Goal: Transaction & Acquisition: Purchase product/service

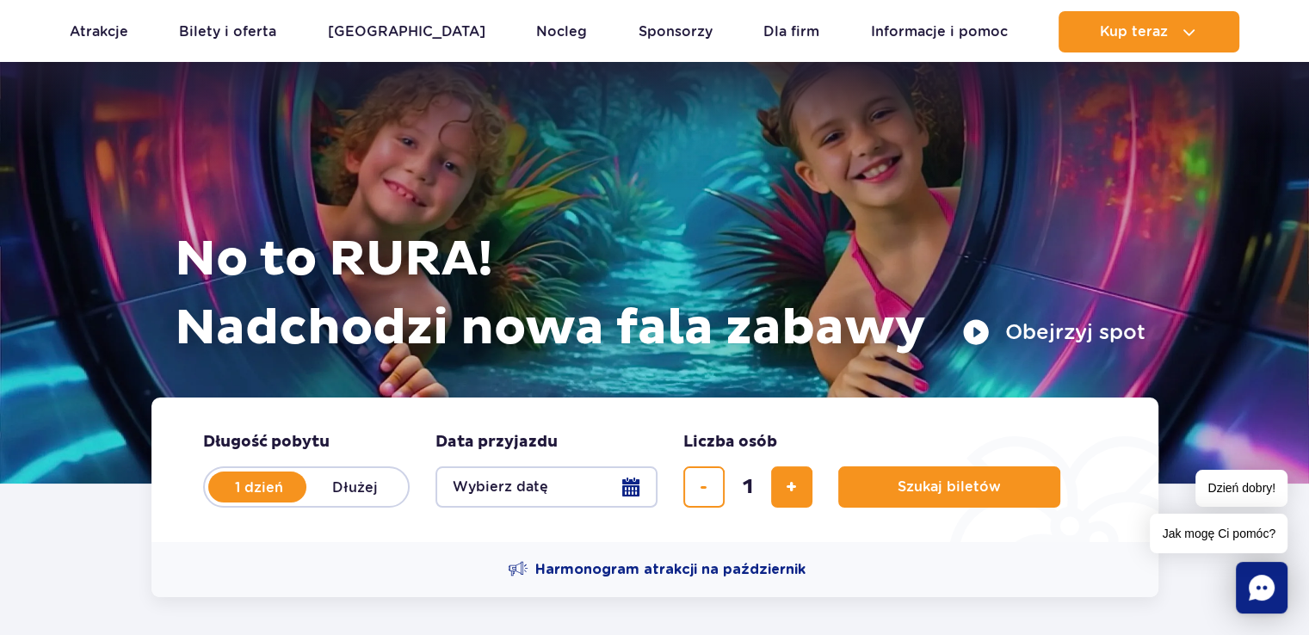
scroll to position [69, 0]
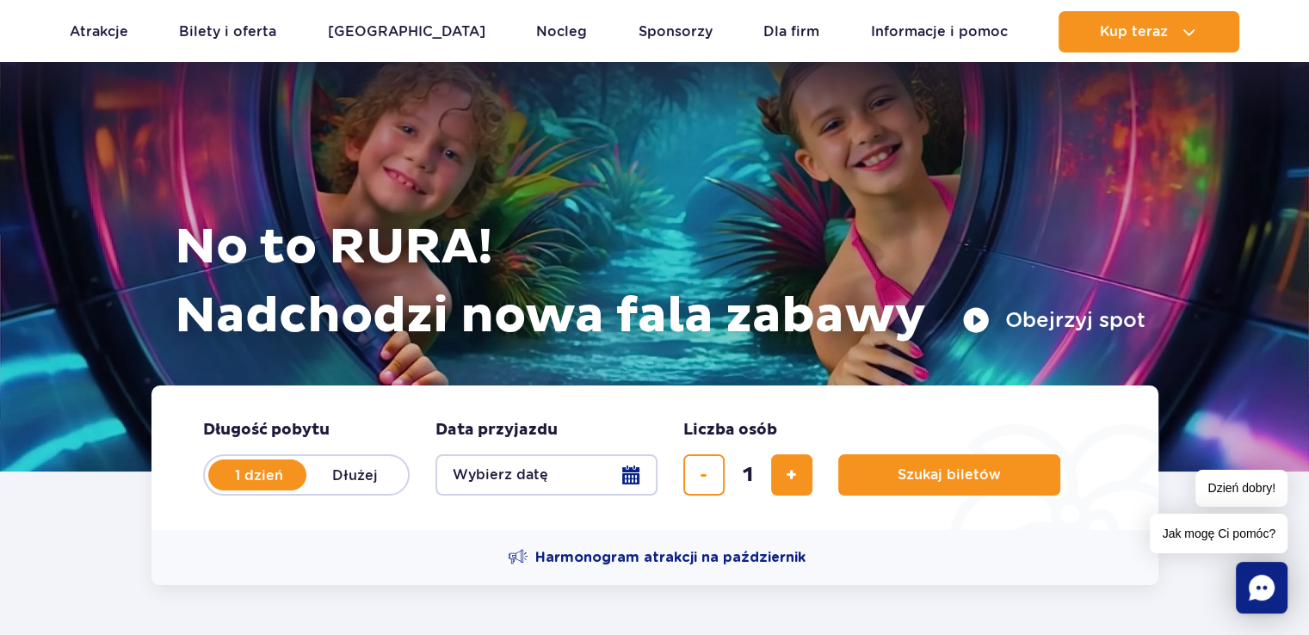
click at [579, 476] on button "Wybierz datę" at bounding box center [547, 475] width 222 height 41
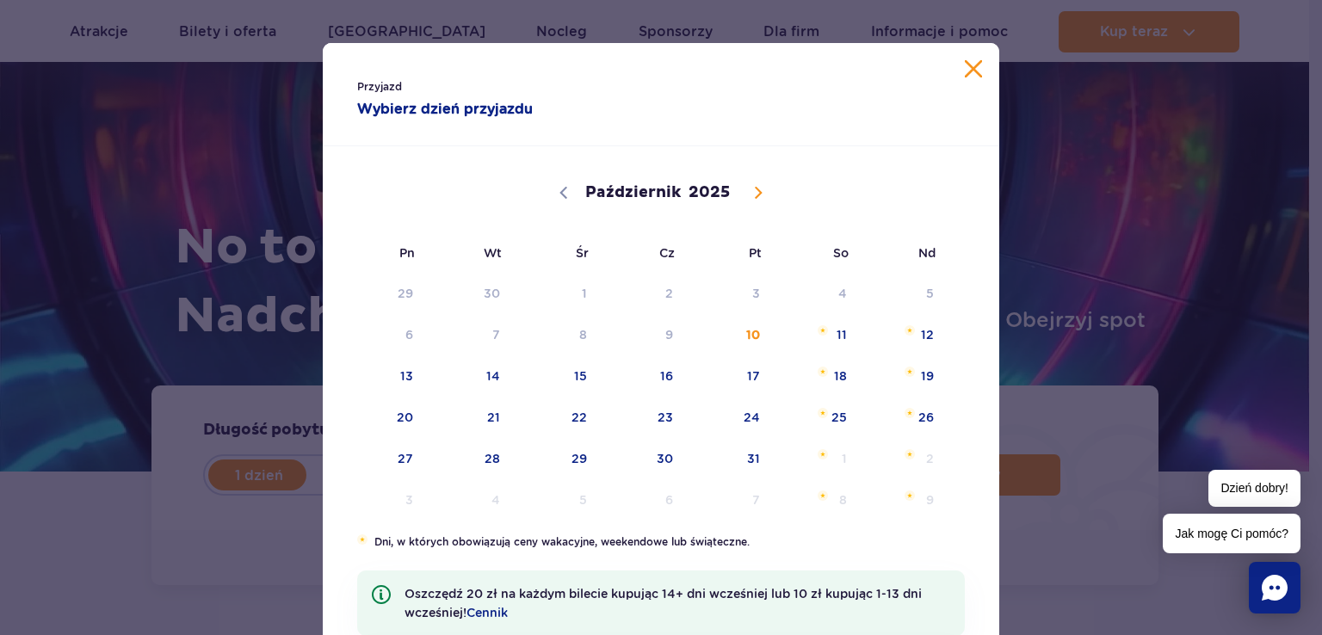
click at [744, 191] on span at bounding box center [758, 192] width 29 height 29
select select "10"
click at [355, 418] on span "17" at bounding box center [383, 418] width 87 height 40
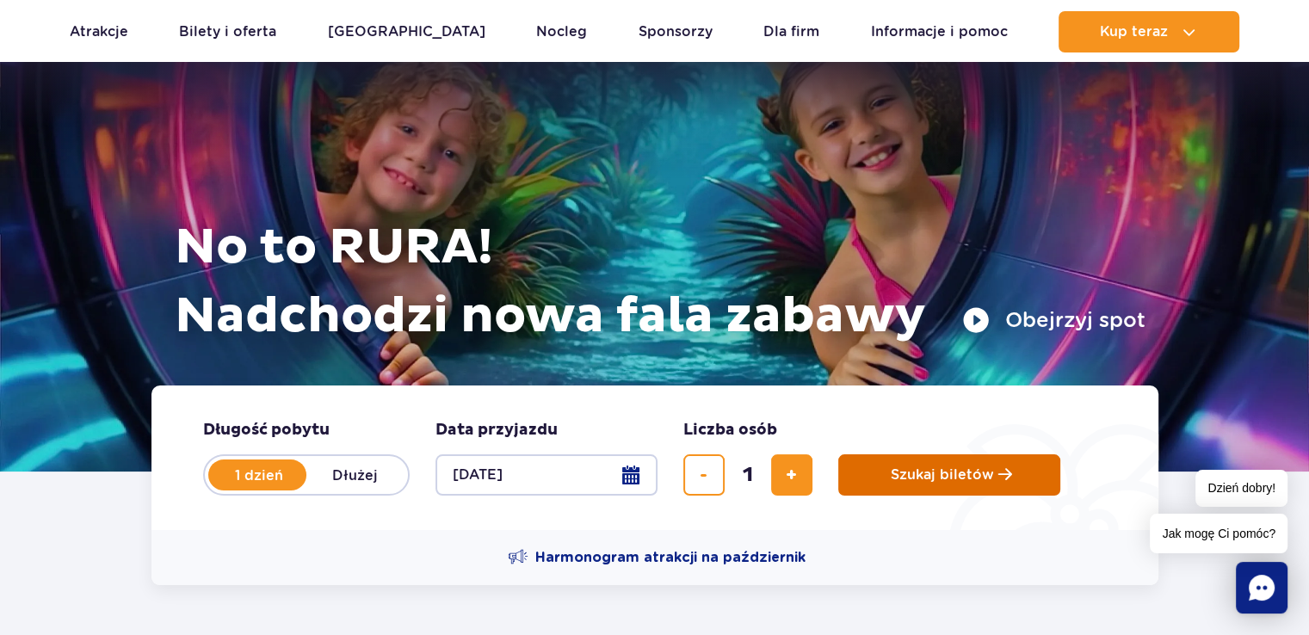
click at [907, 469] on span "Szukaj biletów" at bounding box center [942, 474] width 103 height 15
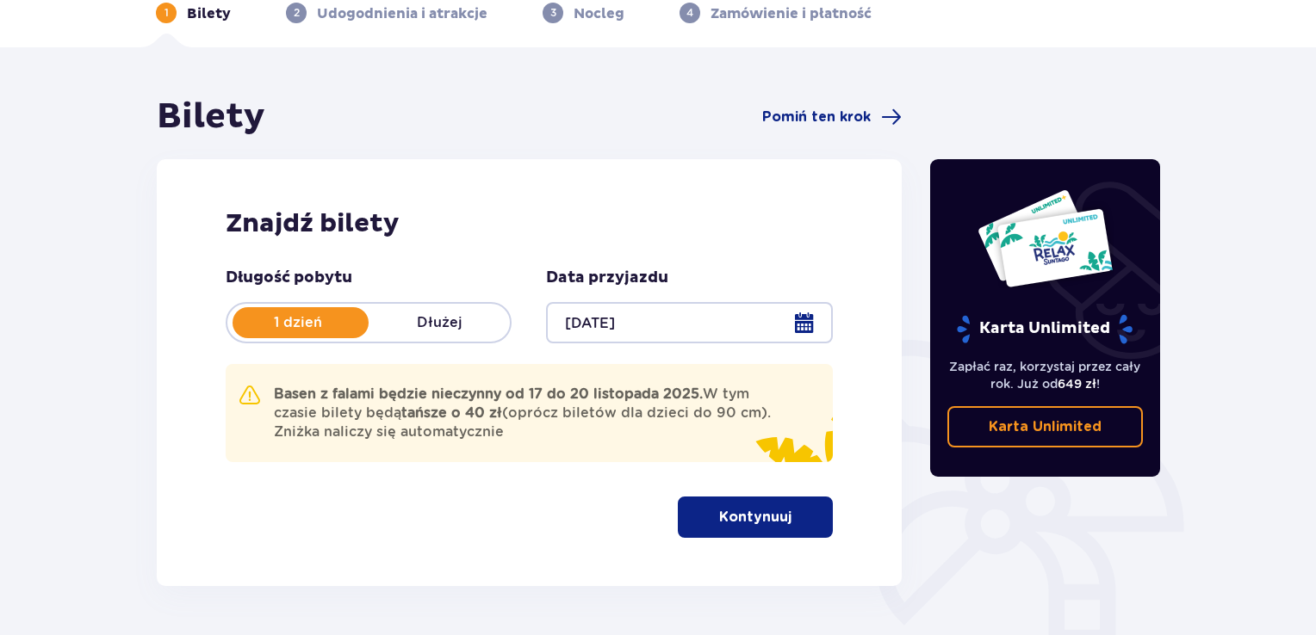
scroll to position [103, 0]
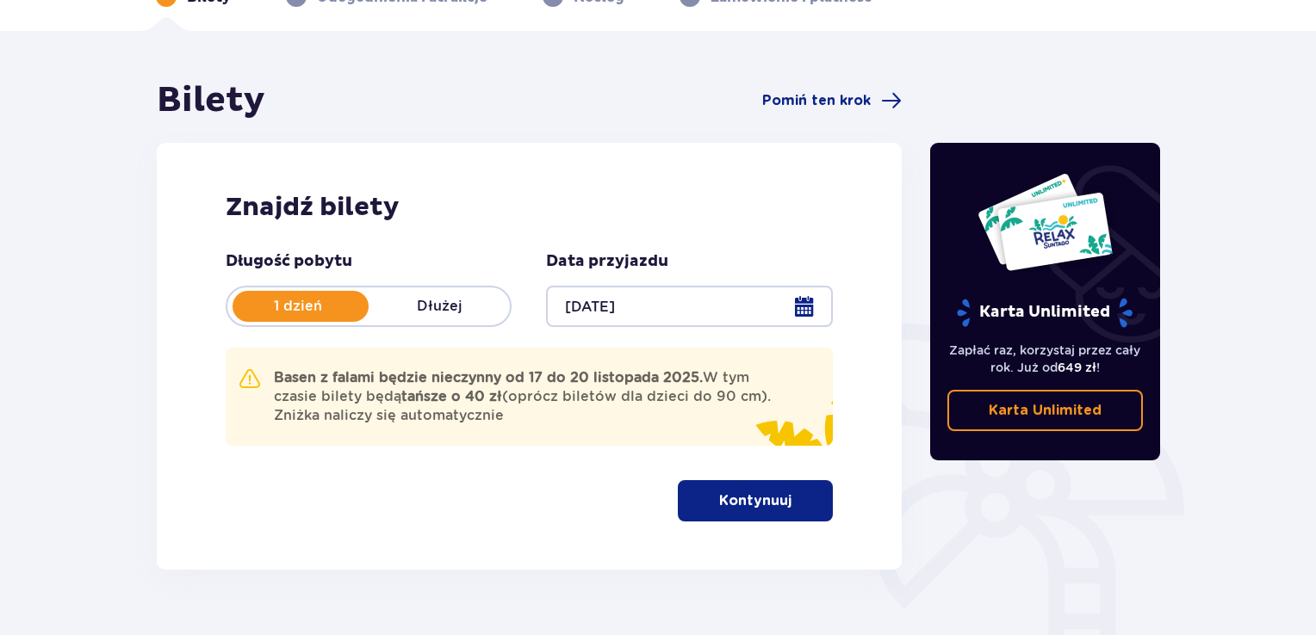
click at [608, 289] on div at bounding box center [689, 306] width 286 height 41
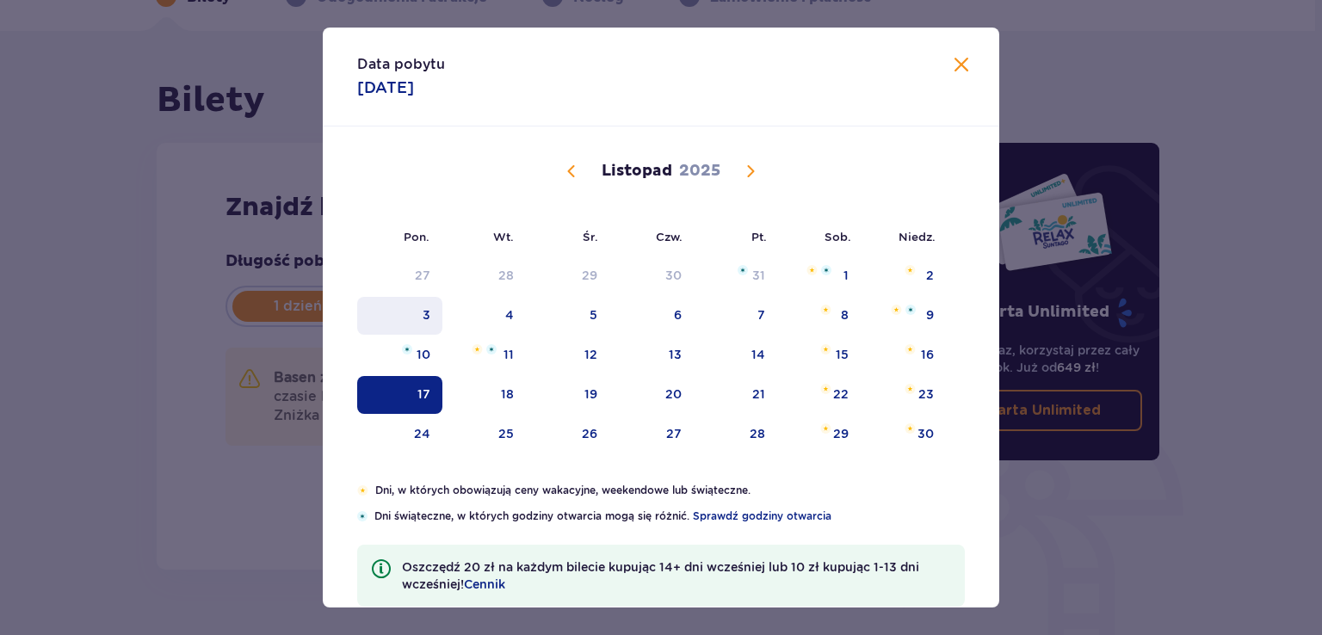
click at [435, 323] on div "3" at bounding box center [399, 316] width 85 height 38
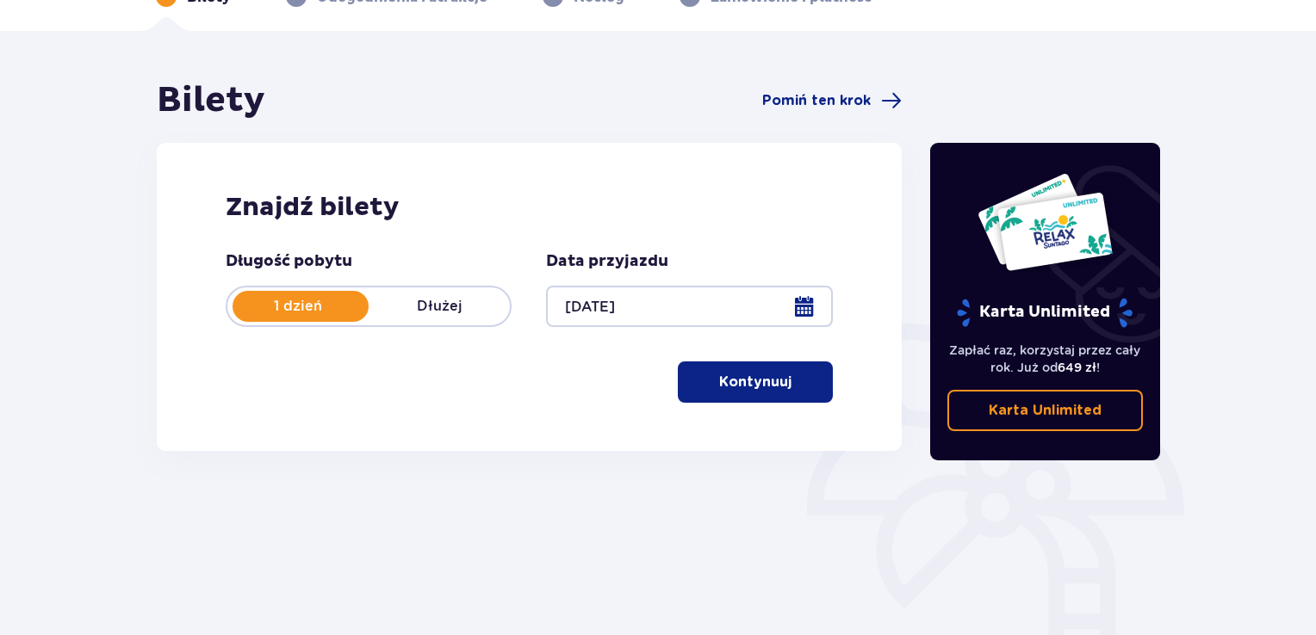
click at [612, 306] on div at bounding box center [689, 306] width 286 height 41
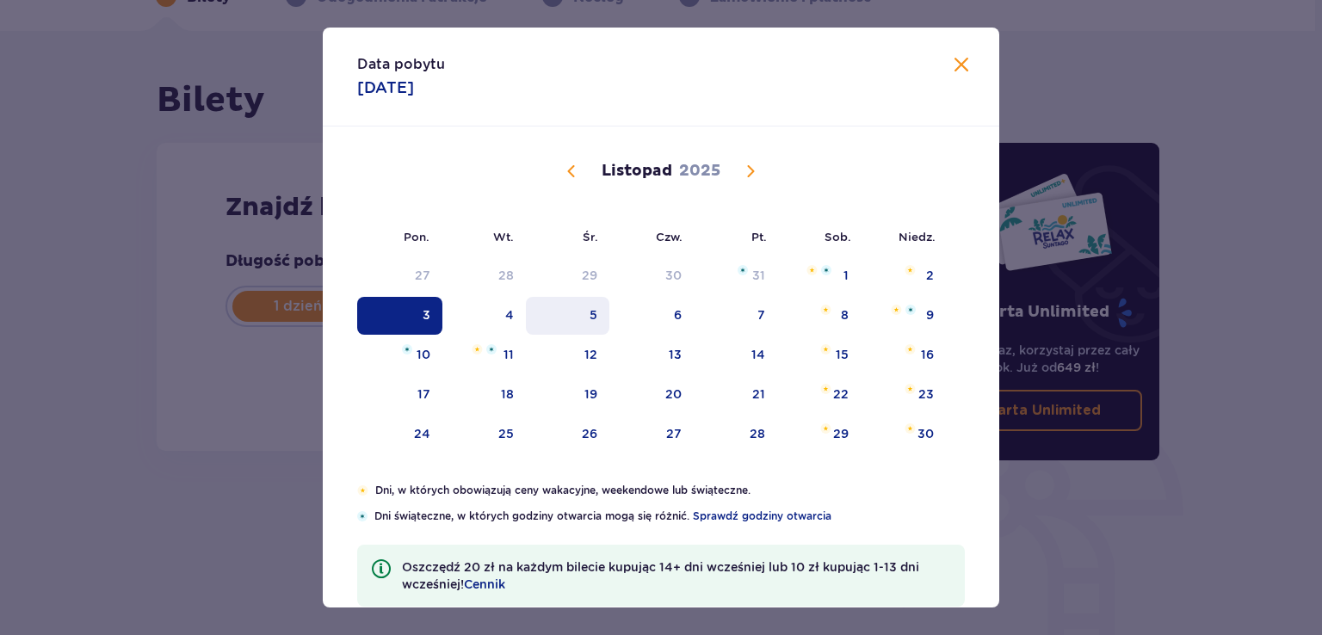
click at [596, 316] on div "5" at bounding box center [568, 316] width 84 height 38
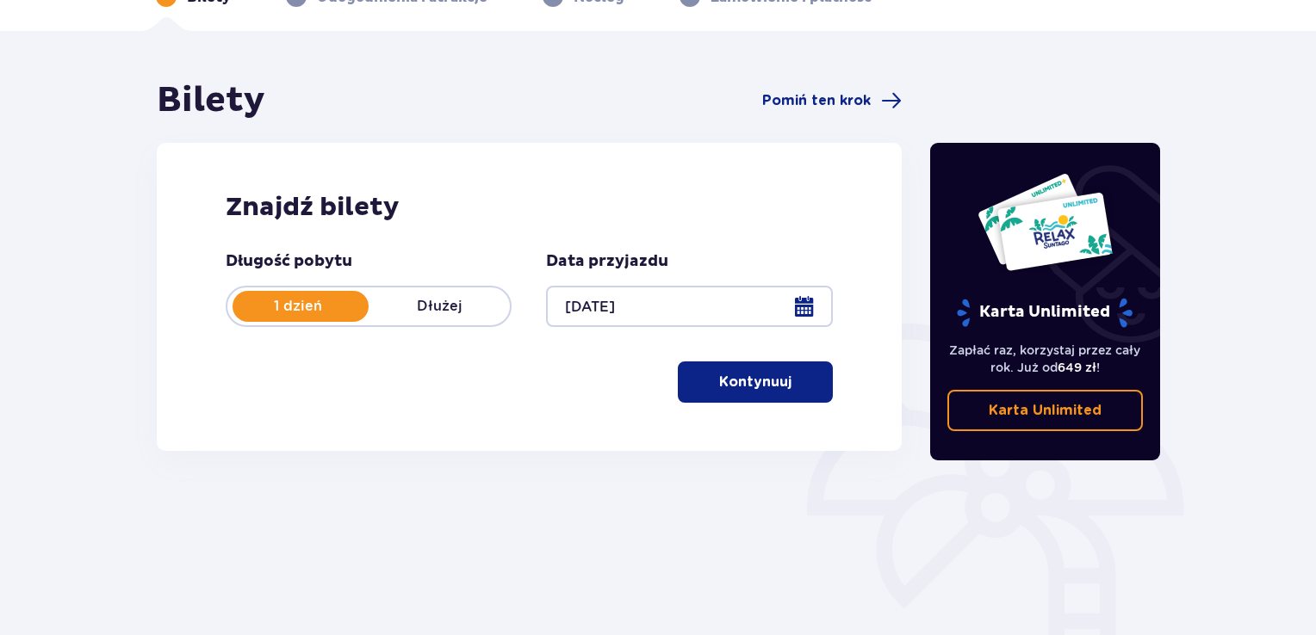
click at [637, 328] on div "Długość pobytu 1 dzień Dłużej Data przyjazdu 05.11.25 Kontynuuj Przejdź do konf…" at bounding box center [529, 327] width 607 height 152
click at [638, 328] on div "Długość pobytu 1 dzień Dłużej Data przyjazdu 05.11.25 Kontynuuj Przejdź do konf…" at bounding box center [529, 327] width 607 height 152
click at [642, 314] on div at bounding box center [689, 306] width 286 height 41
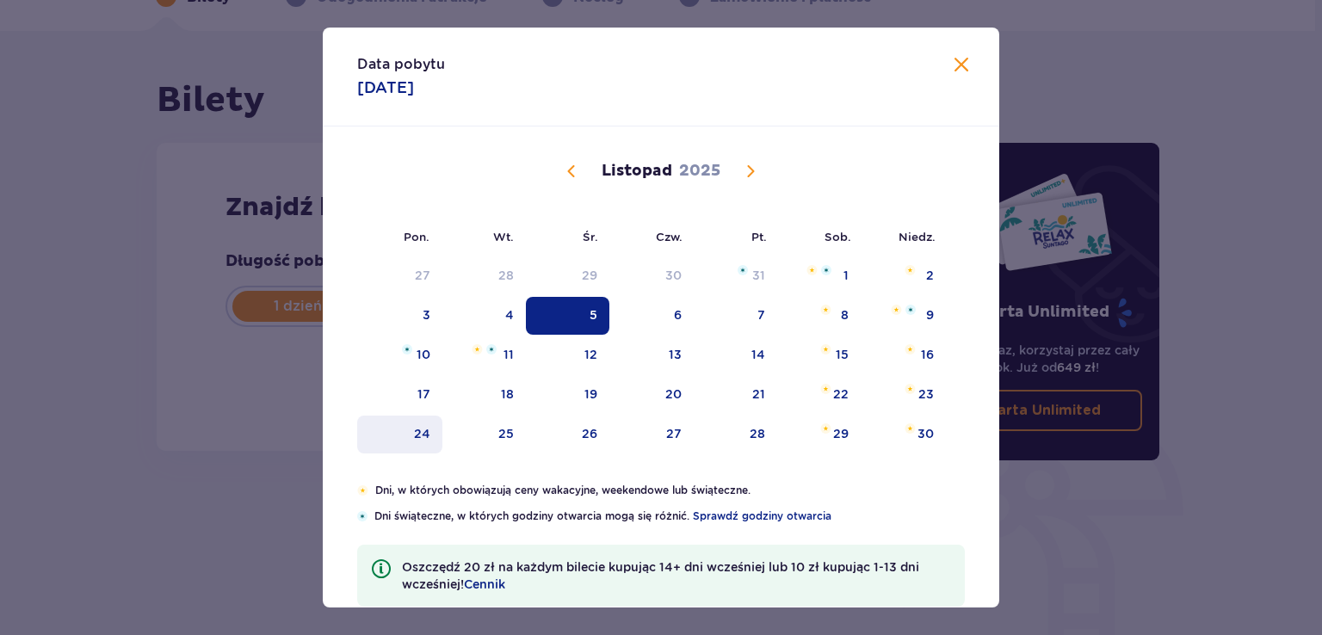
click at [423, 440] on div "24" at bounding box center [422, 433] width 16 height 17
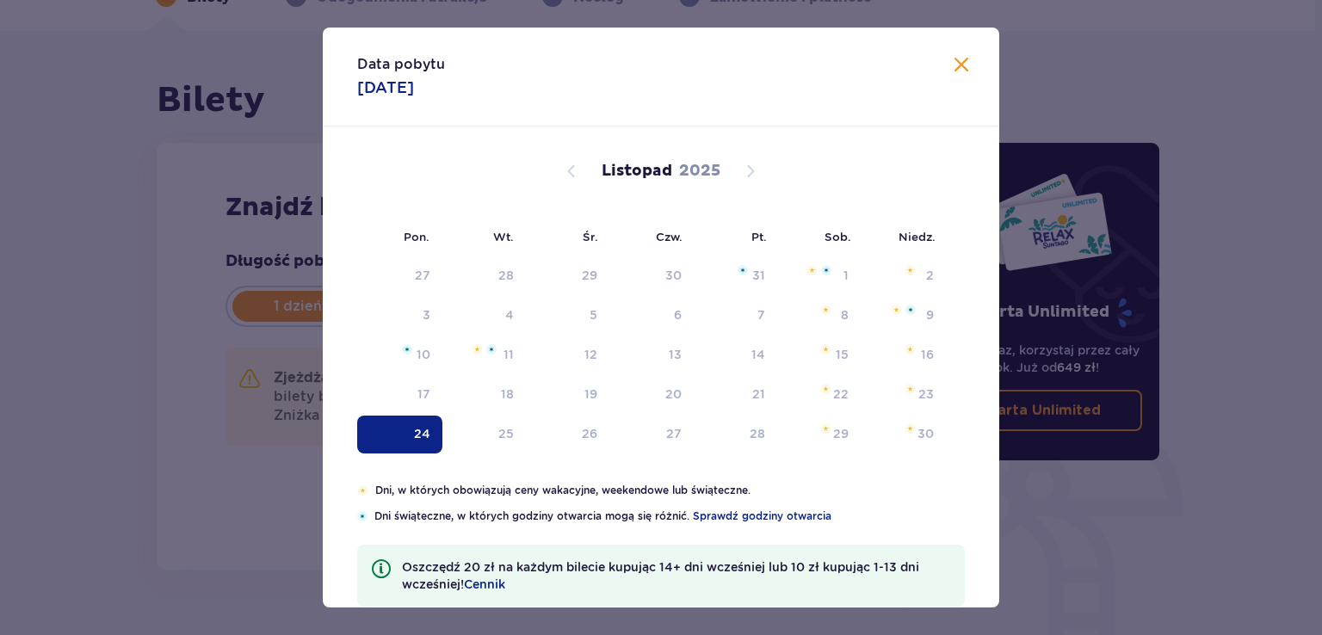
click at [423, 440] on div "Zjeżdżalnie będą nieczynne od 24 do 27 listopada 2025. W tym czasie bilety będą…" at bounding box center [529, 397] width 607 height 98
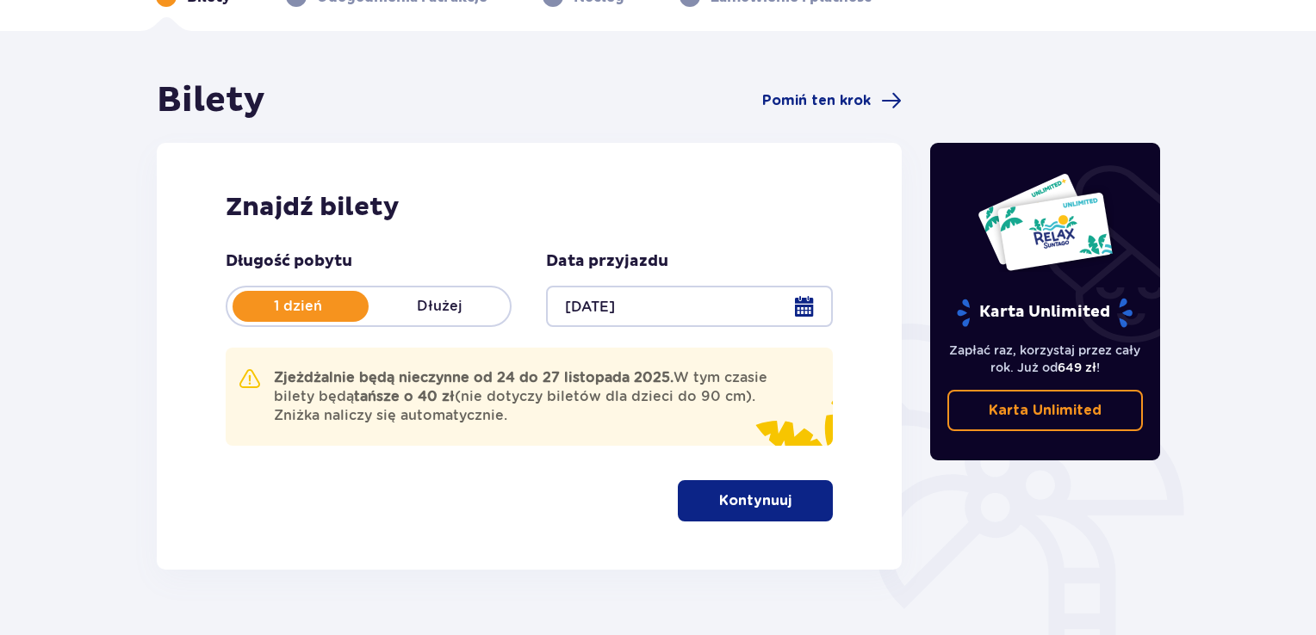
click at [613, 300] on div at bounding box center [689, 306] width 286 height 41
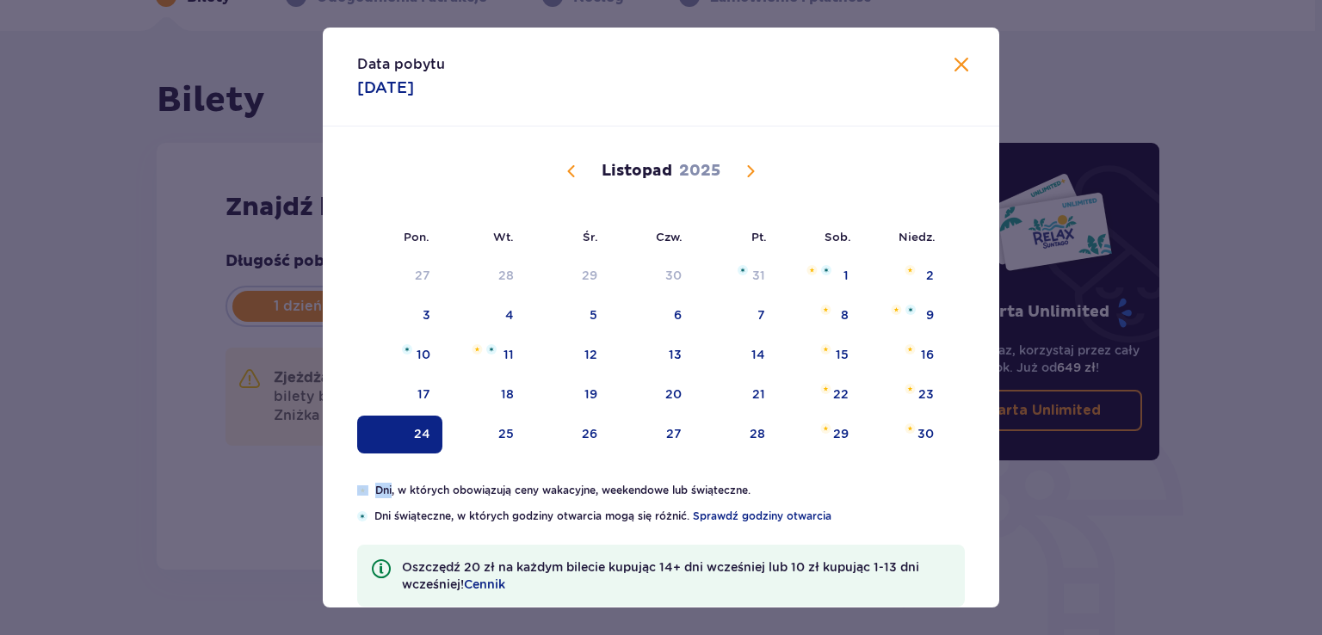
click at [751, 164] on span "Następny miesiąc" at bounding box center [750, 171] width 21 height 21
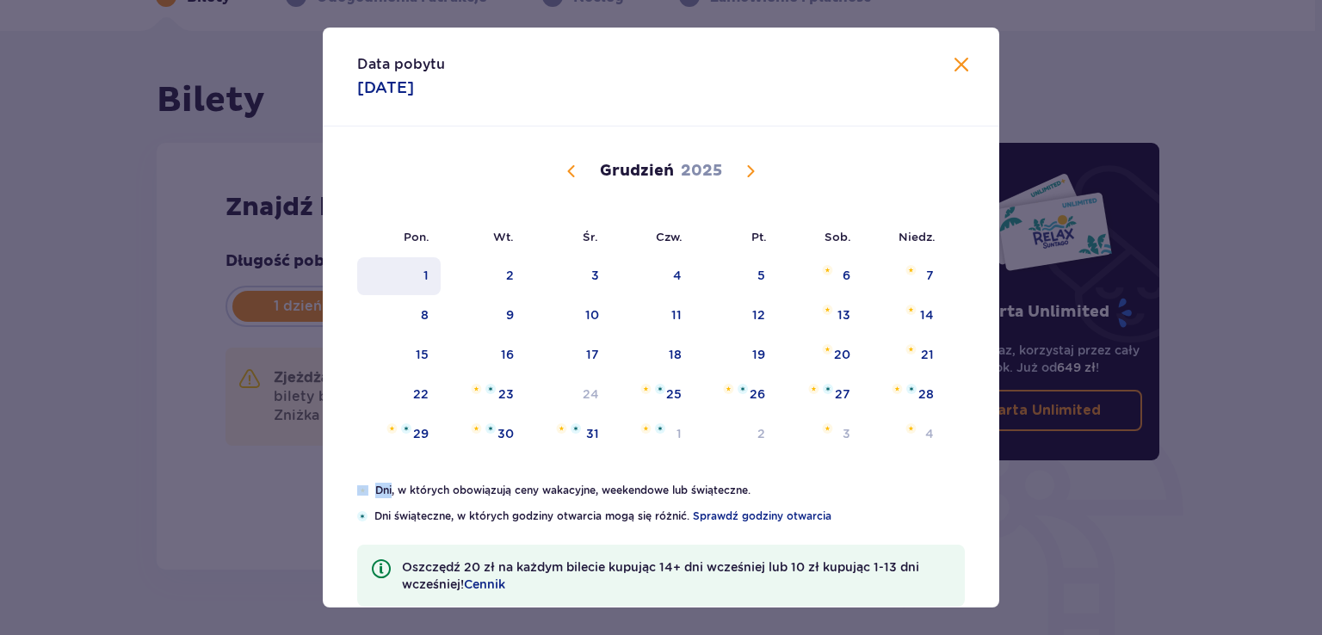
click at [396, 272] on div "1" at bounding box center [399, 276] width 84 height 38
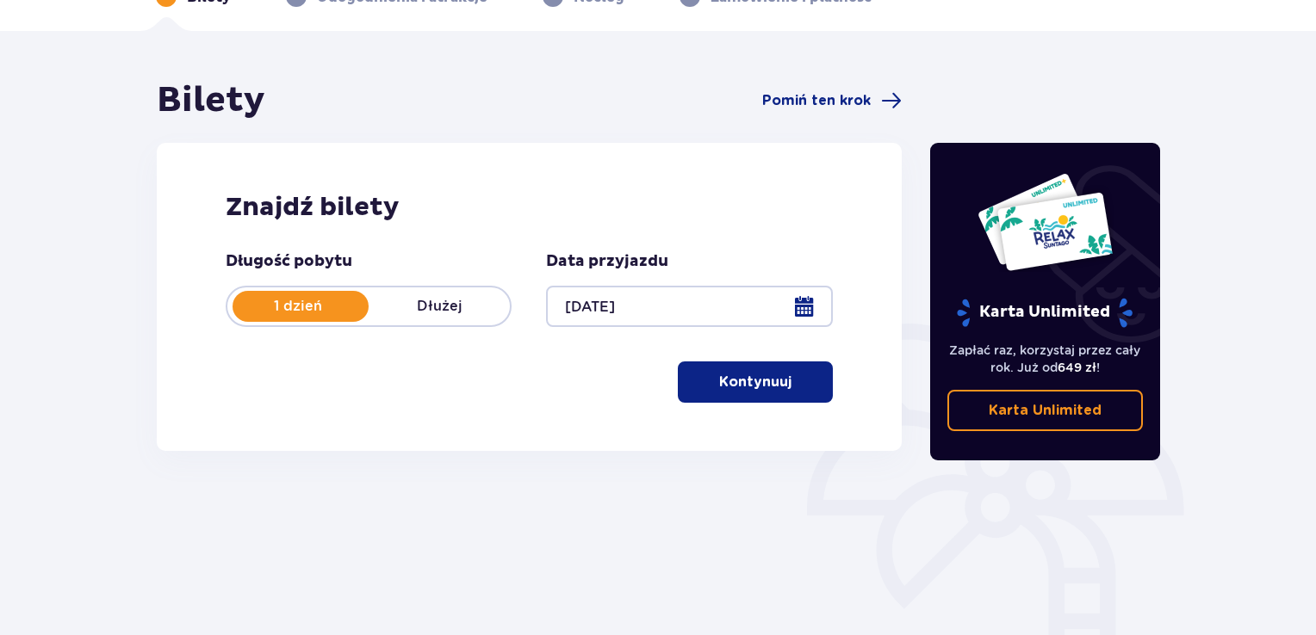
click at [622, 297] on div at bounding box center [689, 306] width 286 height 41
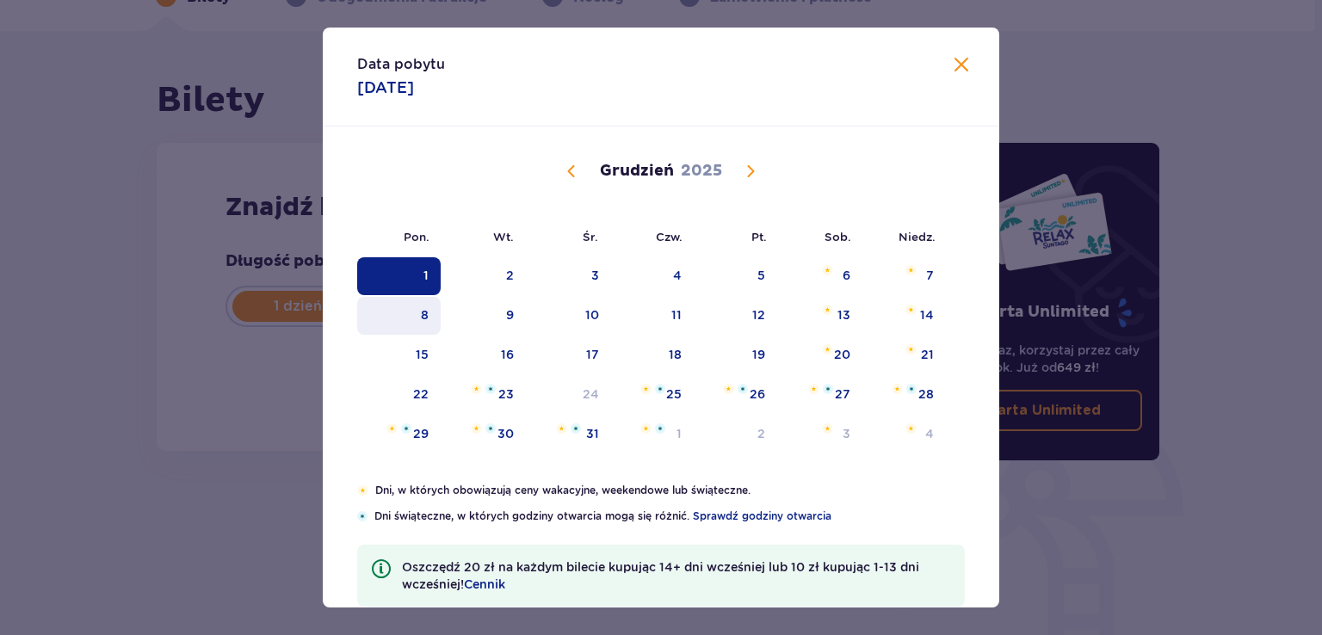
click at [369, 328] on div "8" at bounding box center [399, 316] width 84 height 38
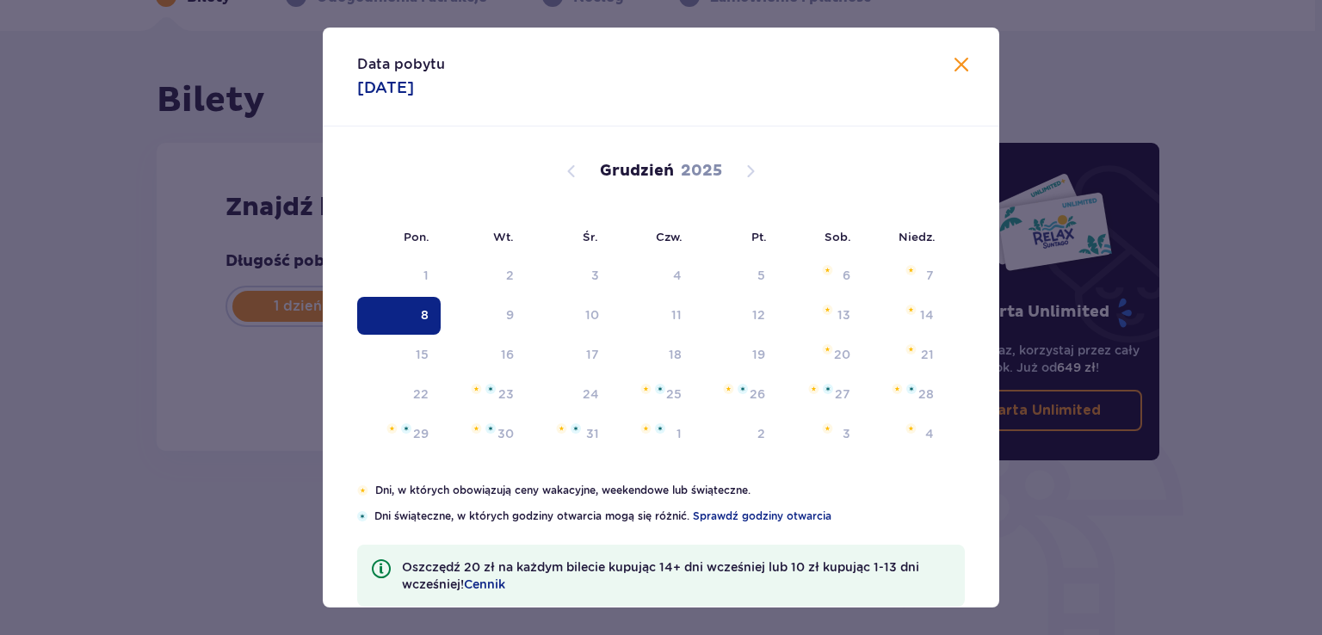
click at [369, 328] on div "8" at bounding box center [399, 316] width 84 height 38
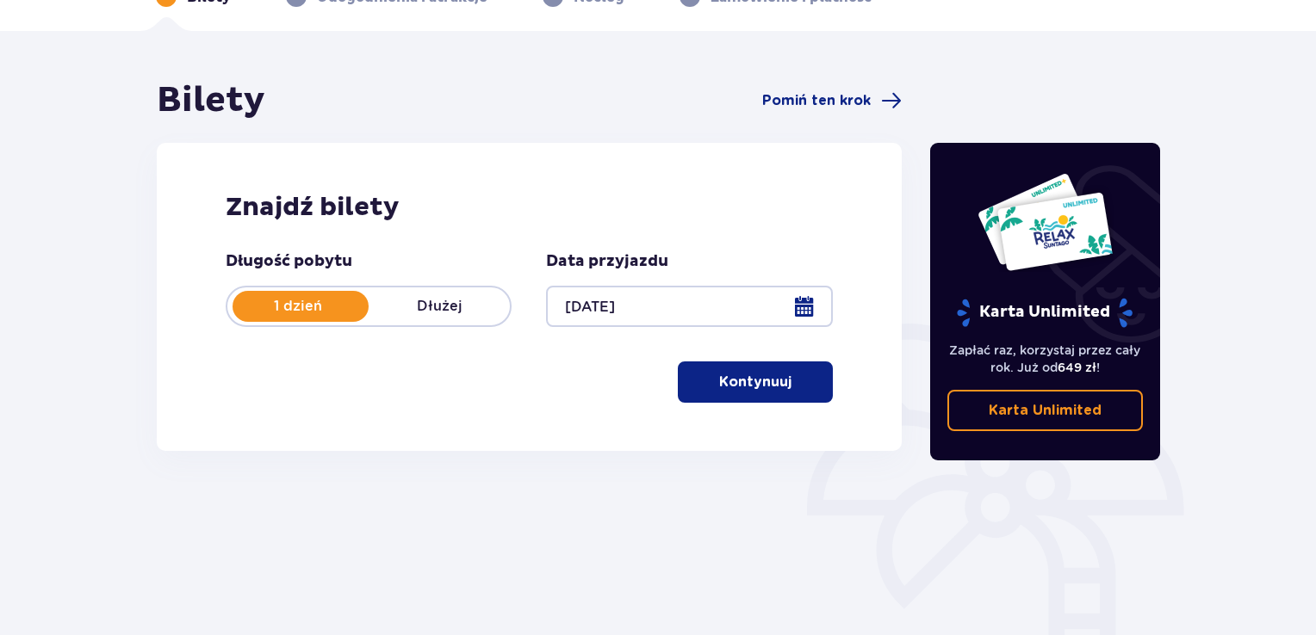
click at [599, 316] on div at bounding box center [689, 306] width 286 height 41
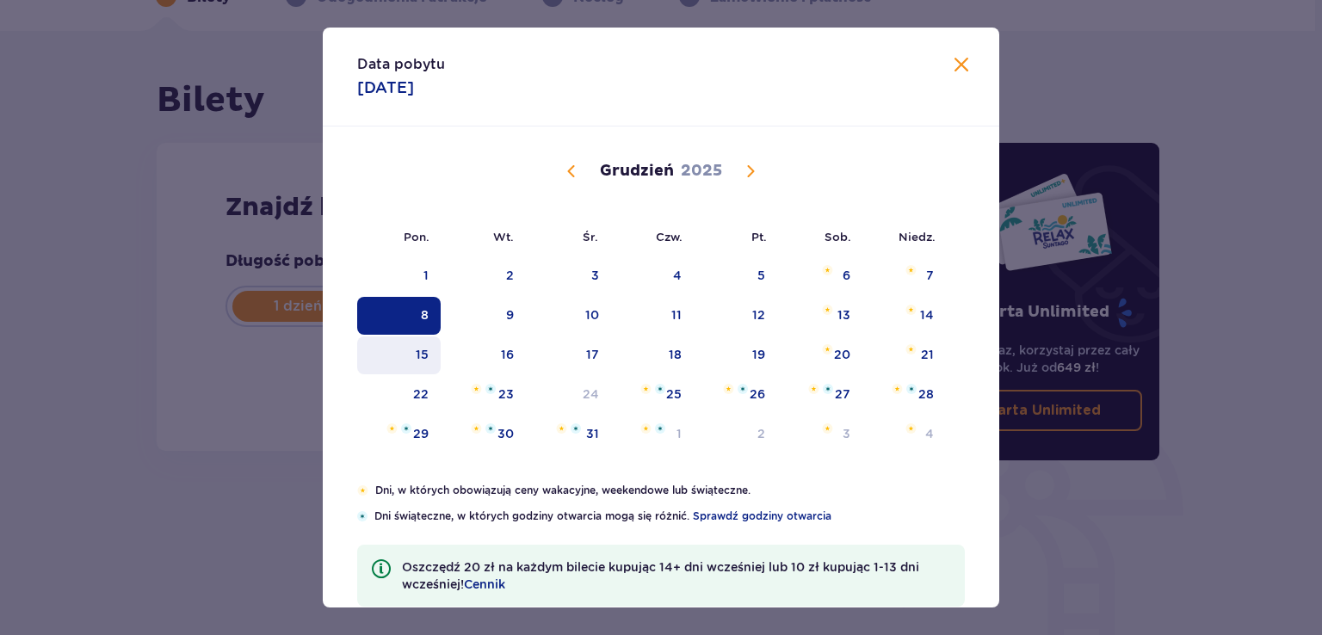
click at [420, 354] on div "15" at bounding box center [422, 354] width 13 height 17
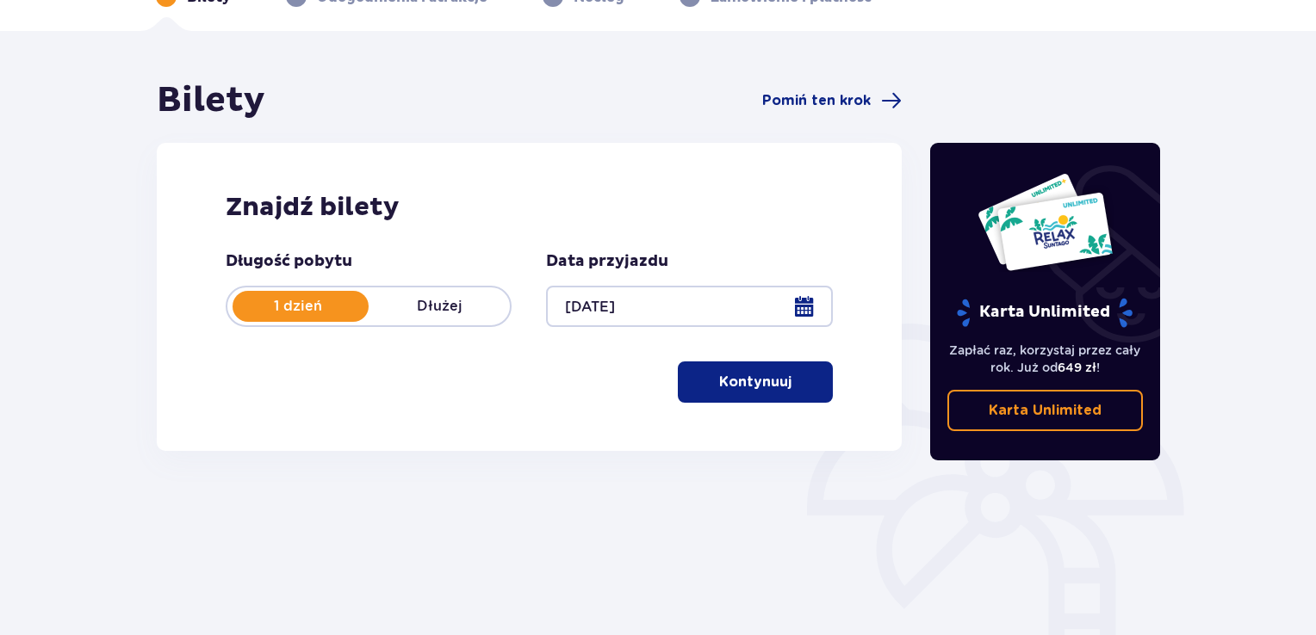
click at [627, 290] on div at bounding box center [689, 306] width 286 height 41
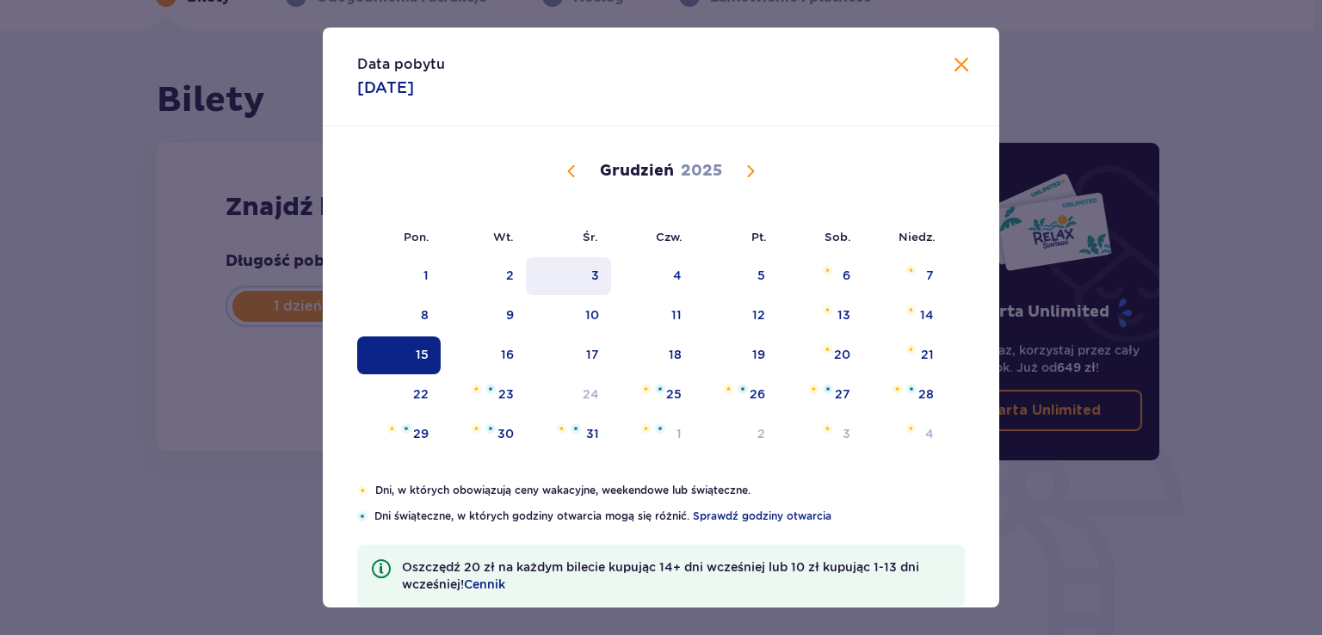
click at [574, 281] on div "3" at bounding box center [568, 276] width 85 height 38
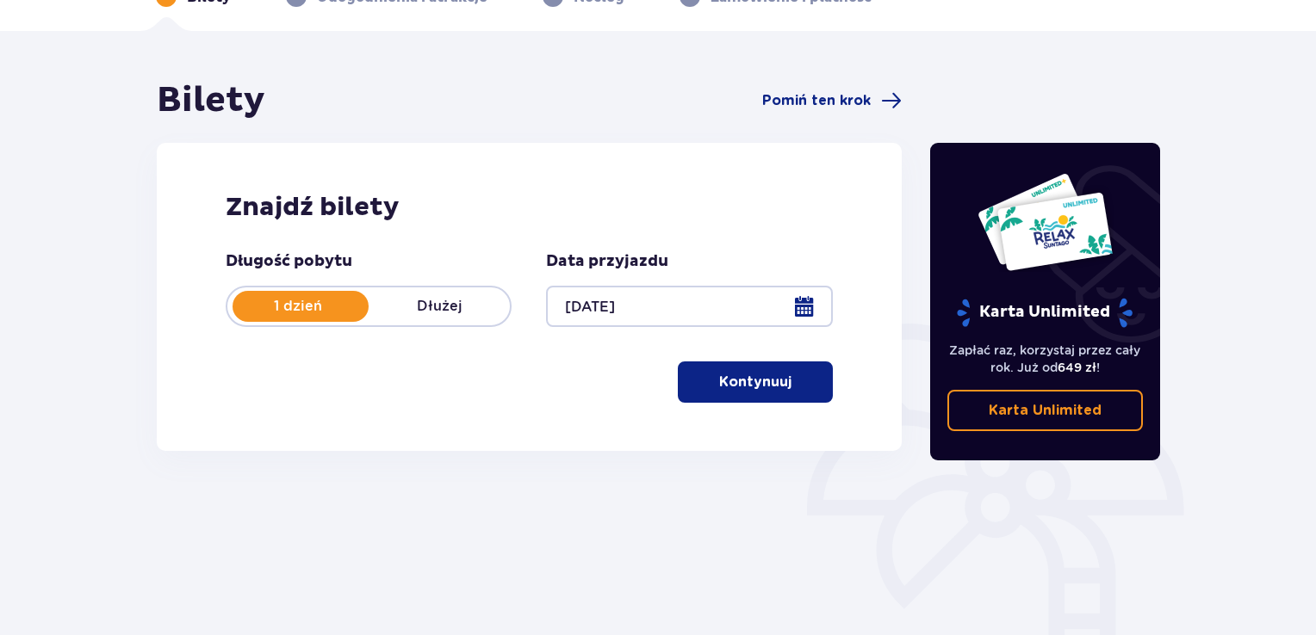
click at [608, 313] on div at bounding box center [689, 306] width 286 height 41
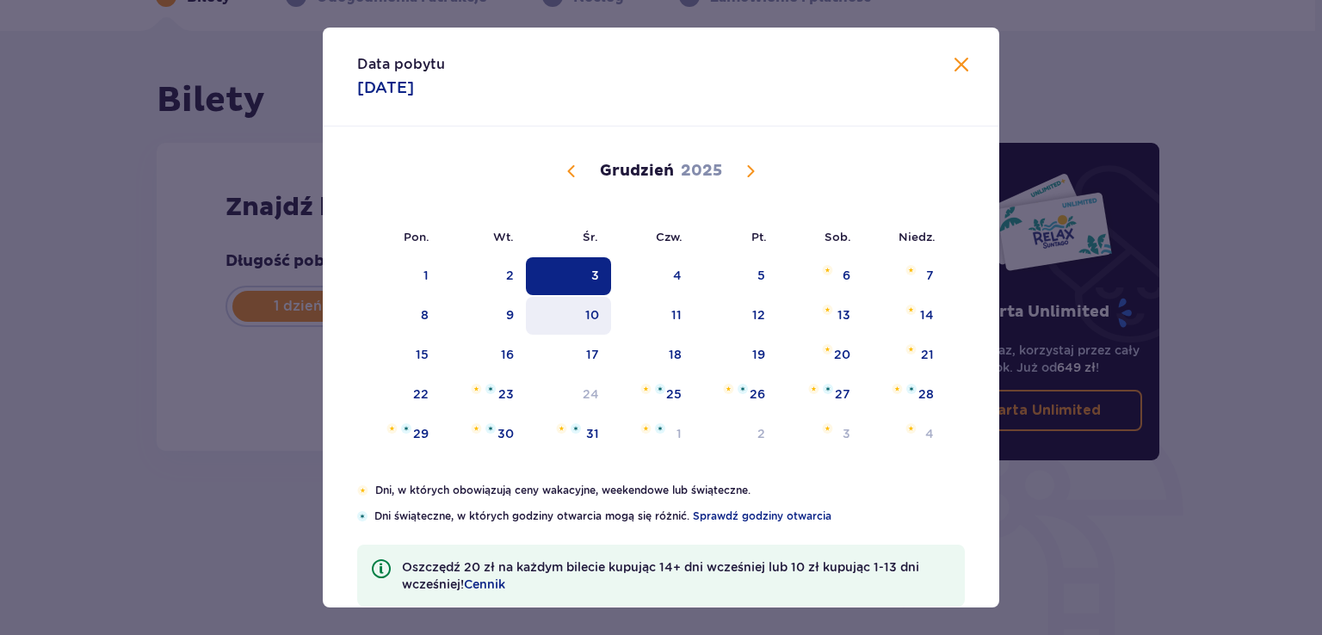
click at [580, 313] on div "10" at bounding box center [568, 316] width 85 height 38
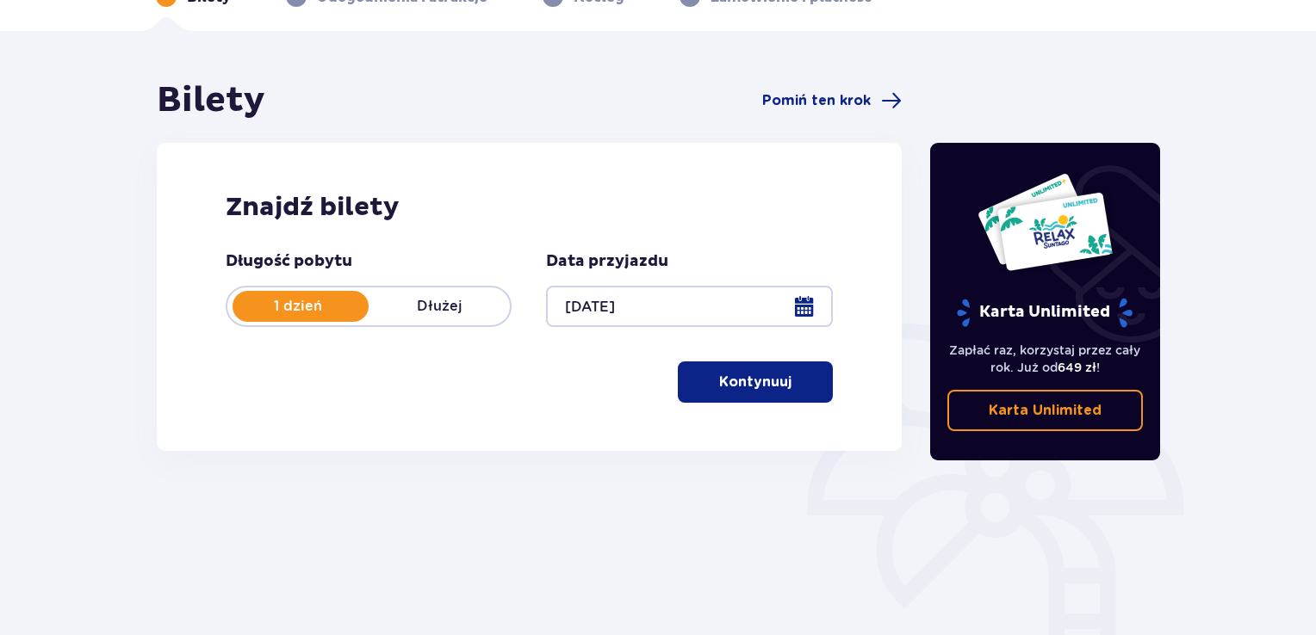
click at [580, 313] on div at bounding box center [689, 306] width 286 height 41
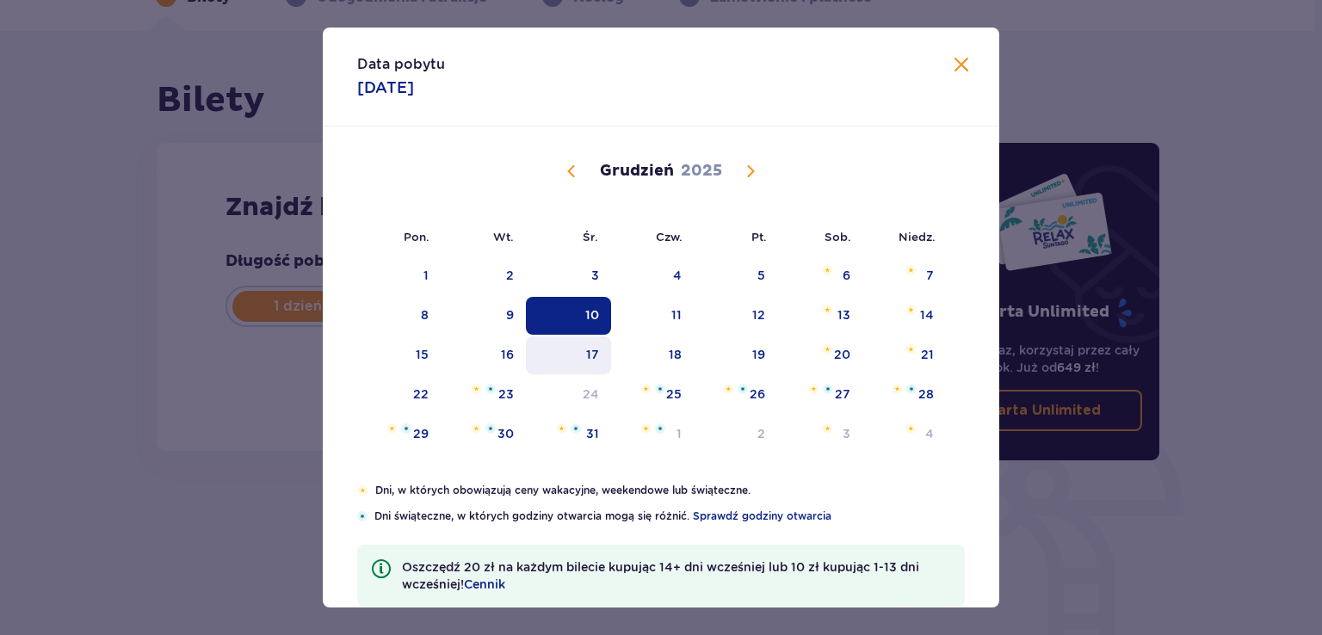
click at [581, 347] on div "17" at bounding box center [568, 356] width 85 height 38
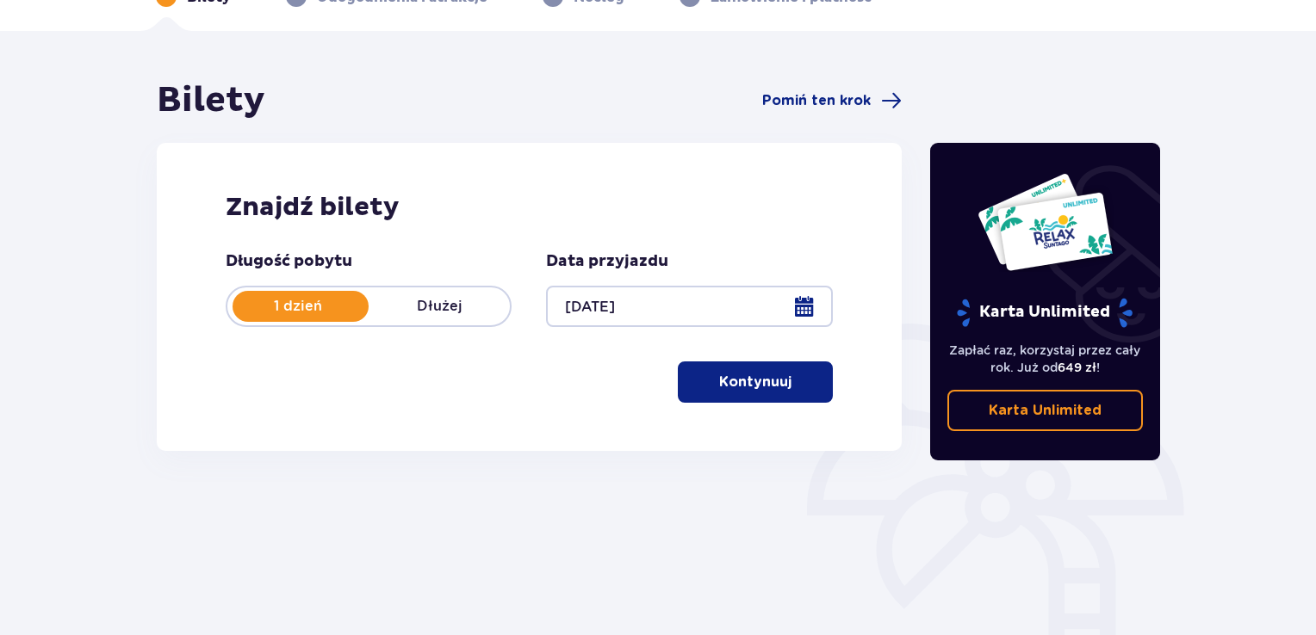
click at [603, 321] on div at bounding box center [689, 306] width 286 height 41
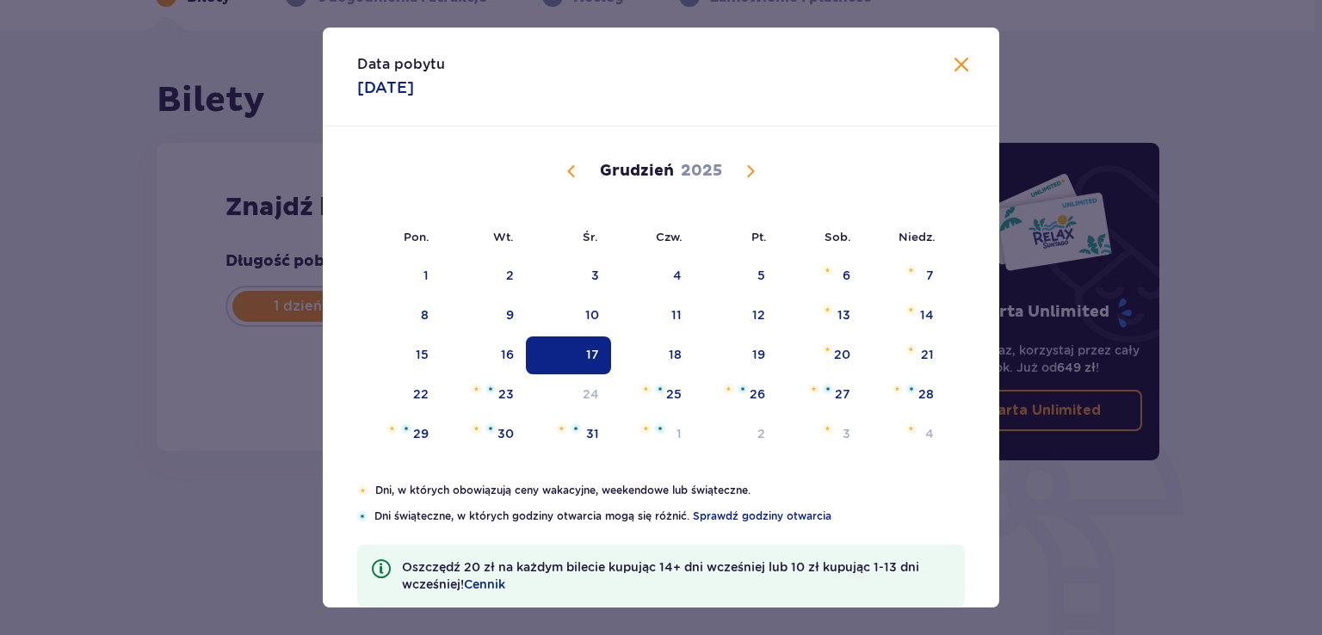
click at [572, 183] on div "Grudzień 2025" at bounding box center [661, 191] width 570 height 129
click at [574, 176] on span "Poprzedni miesiąc" at bounding box center [571, 171] width 21 height 21
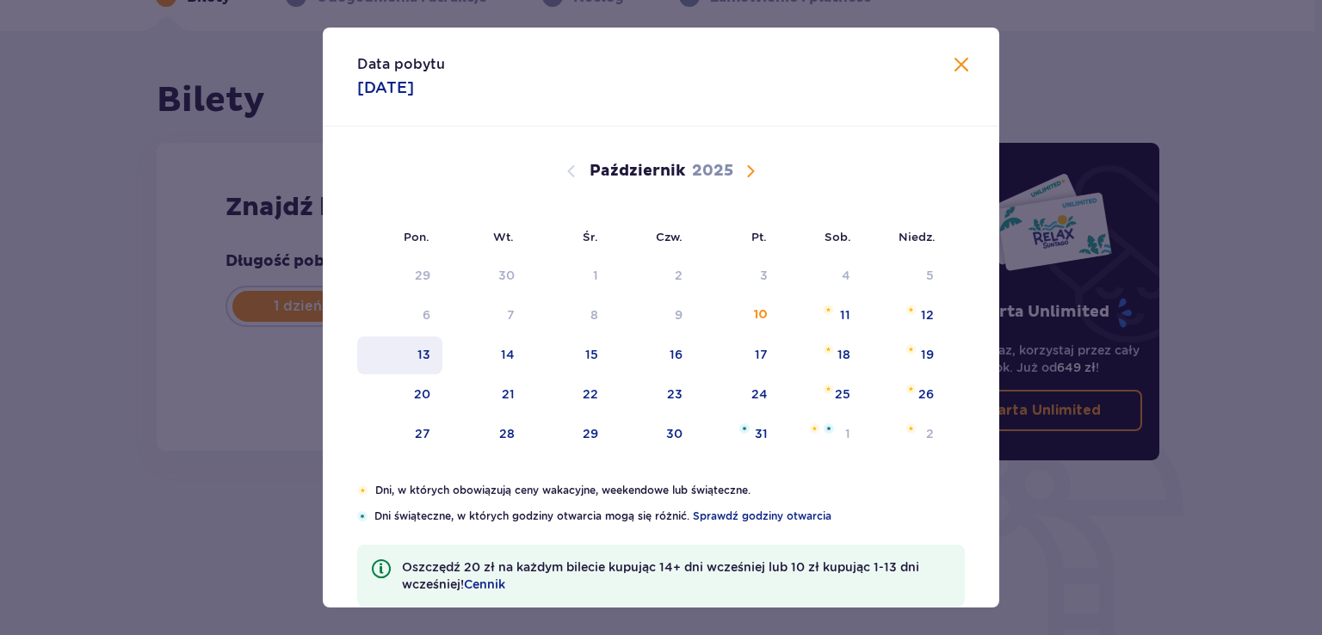
click at [409, 365] on div "13" at bounding box center [399, 356] width 85 height 38
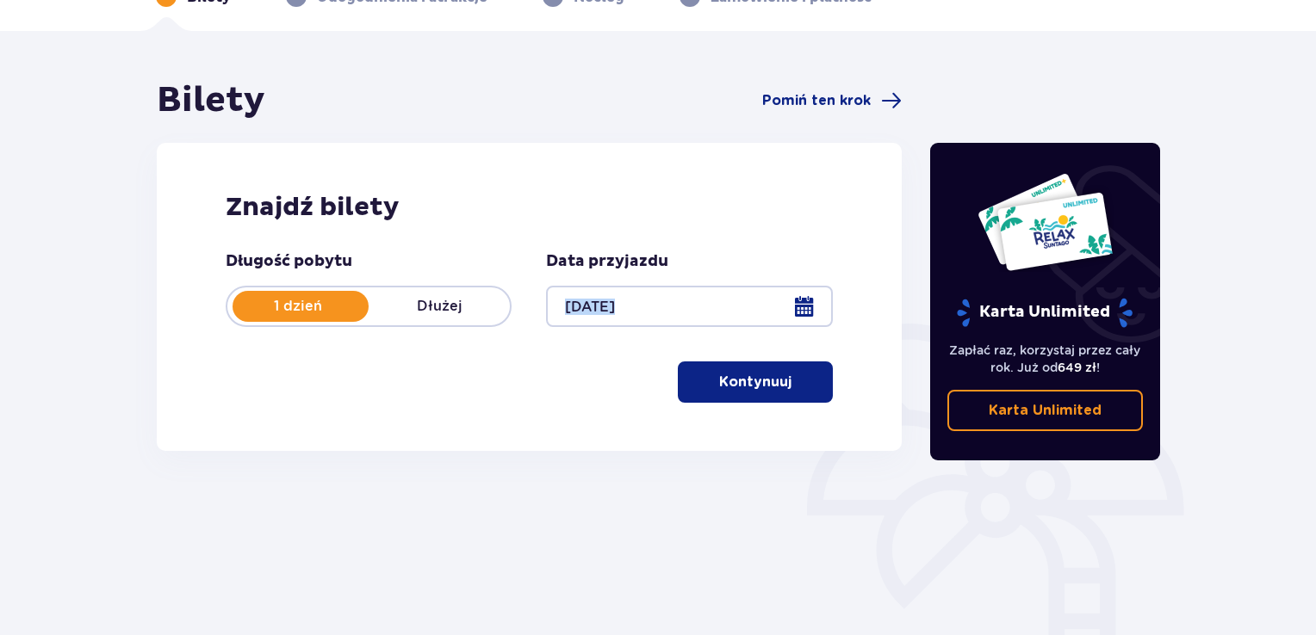
click at [613, 288] on div "Data przyjazdu 13.10.25" at bounding box center [689, 289] width 286 height 76
click at [613, 288] on div at bounding box center [689, 306] width 286 height 41
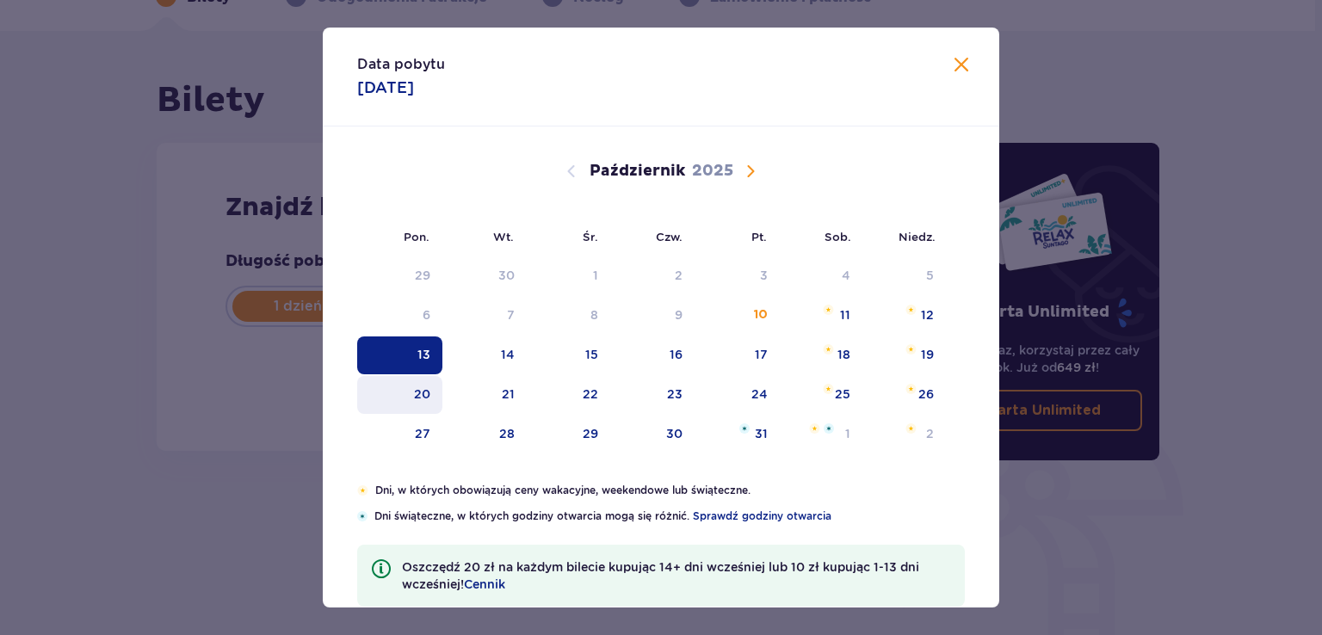
click at [404, 380] on div "20" at bounding box center [399, 395] width 85 height 38
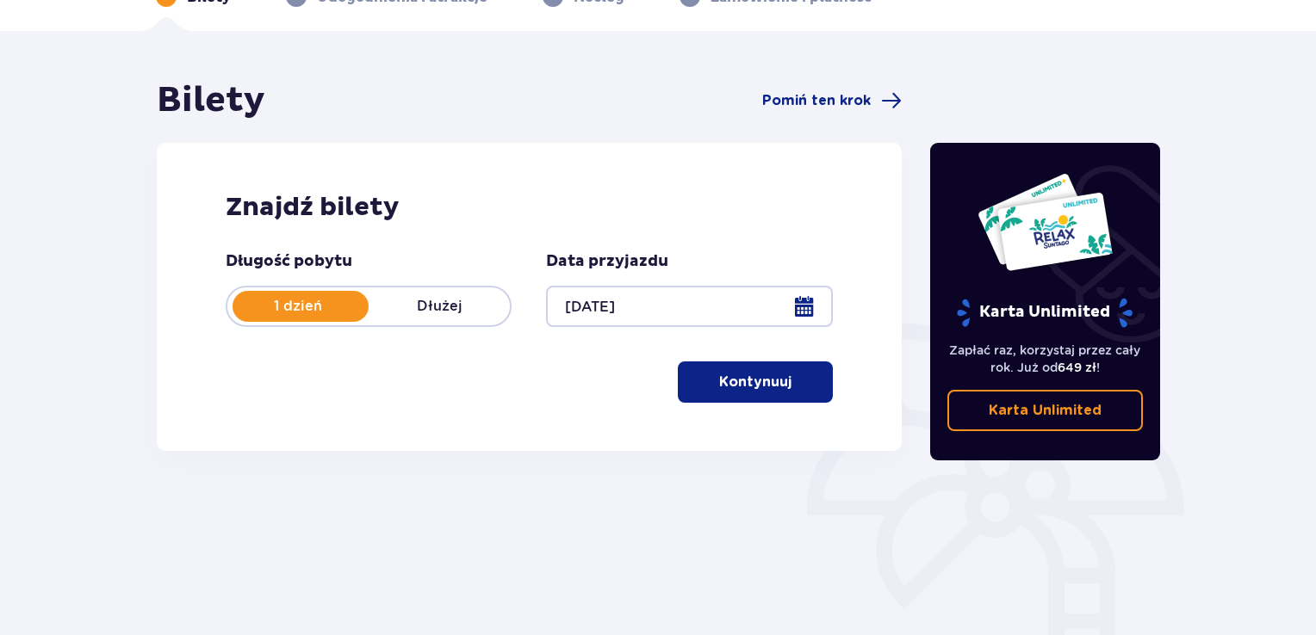
click at [607, 309] on div at bounding box center [689, 306] width 286 height 41
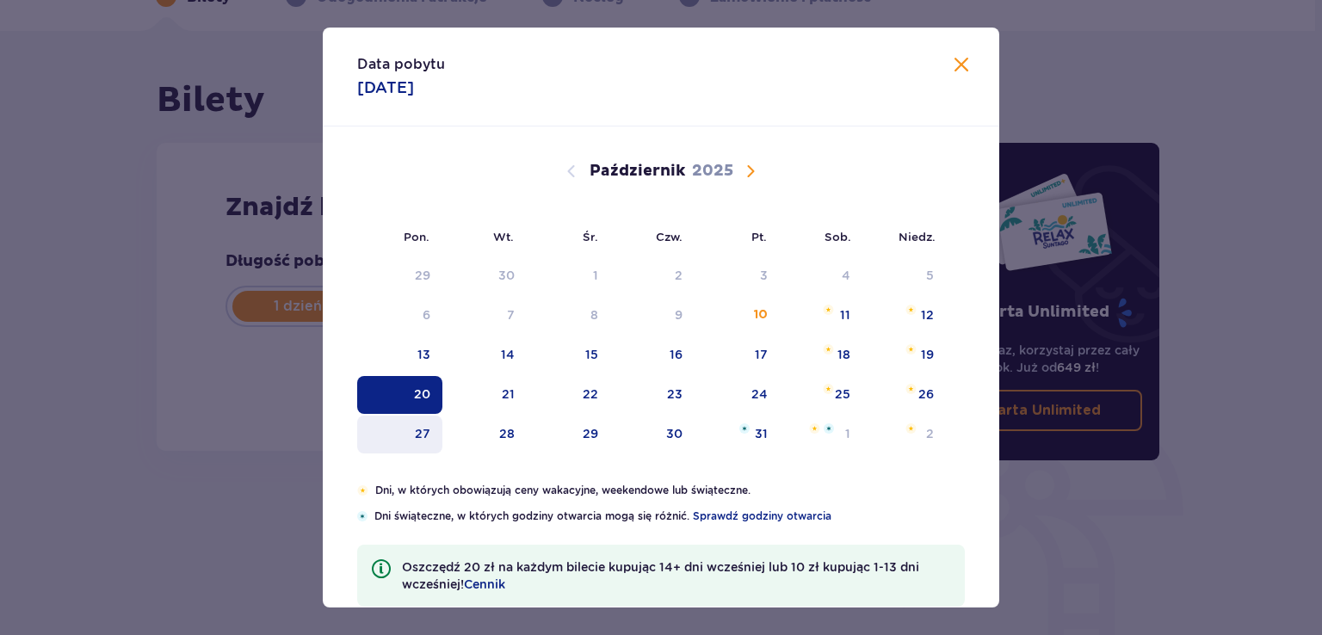
click at [415, 438] on div "27" at bounding box center [422, 433] width 15 height 17
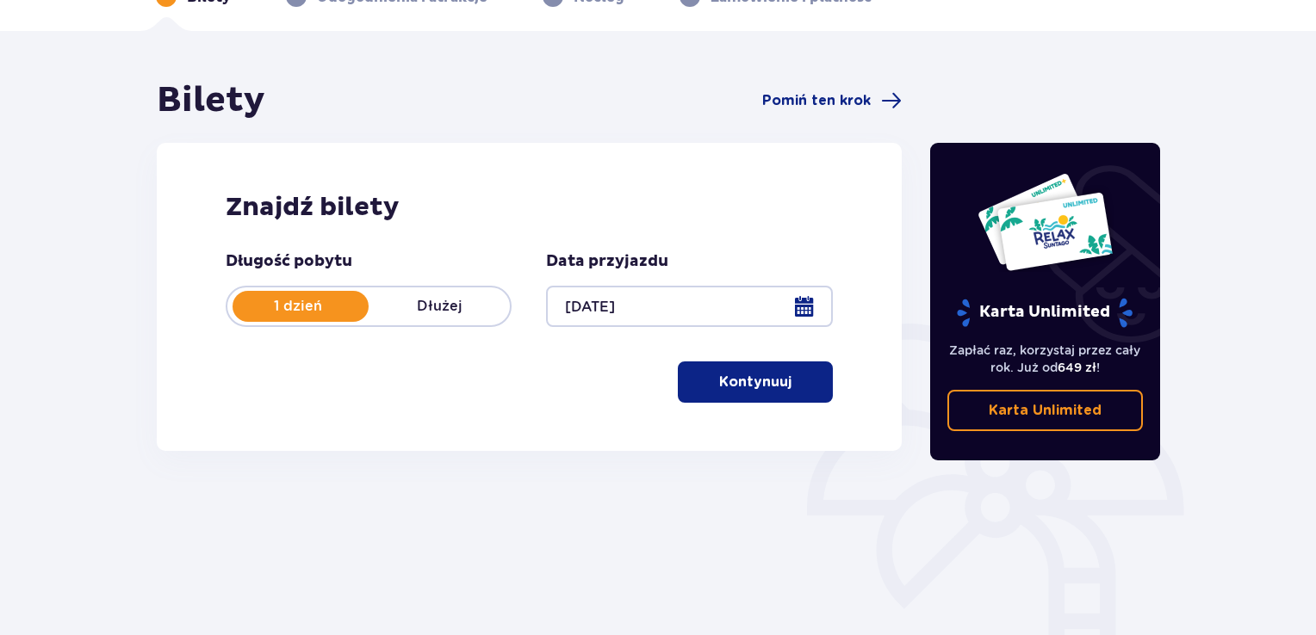
click at [613, 312] on div at bounding box center [689, 306] width 286 height 41
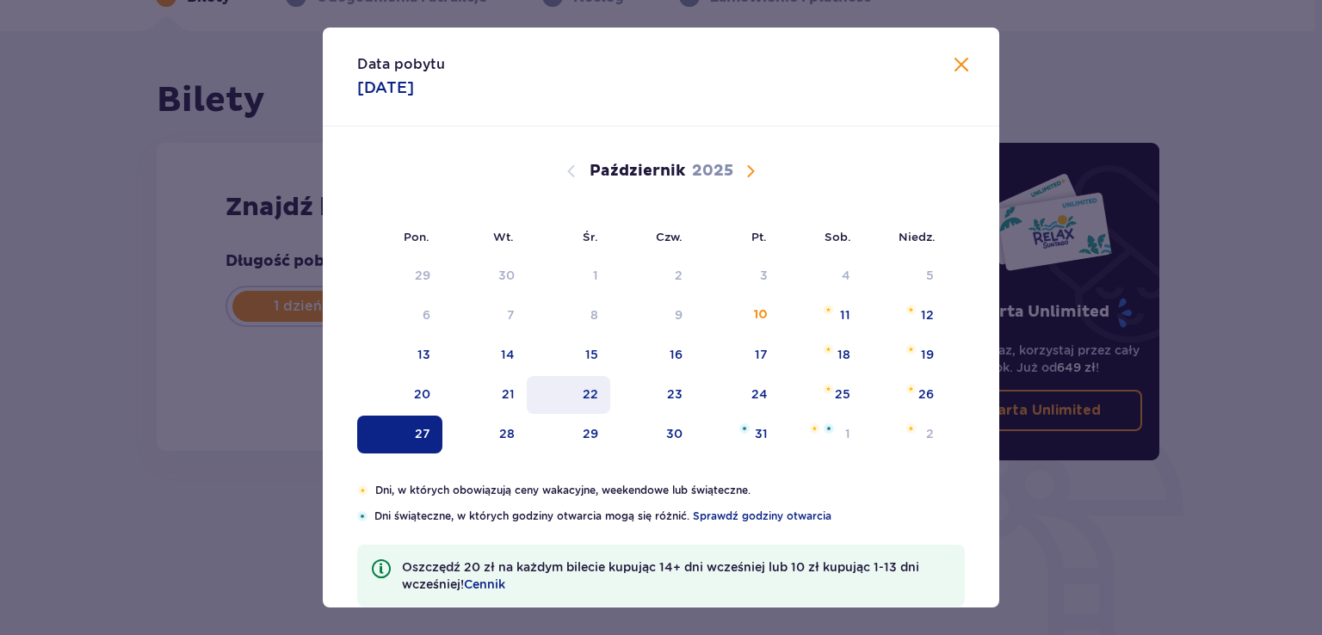
click at [569, 387] on div "22" at bounding box center [569, 395] width 84 height 38
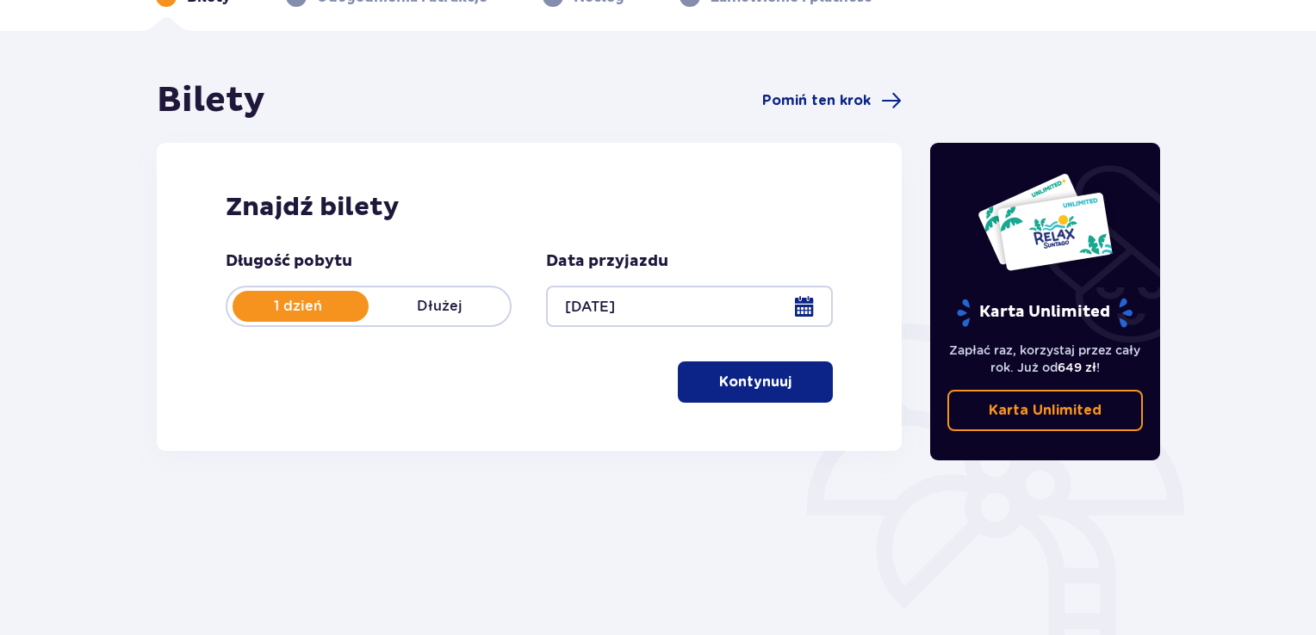
click at [603, 319] on div at bounding box center [689, 306] width 286 height 41
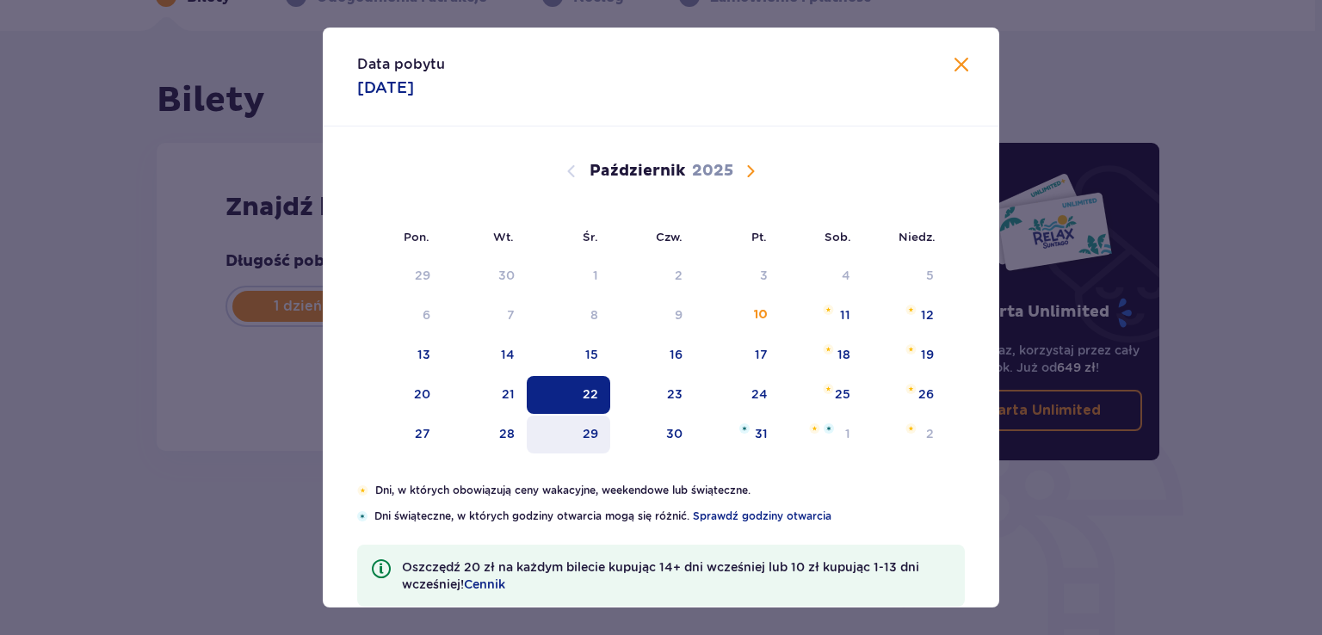
click at [566, 416] on div "29" at bounding box center [569, 435] width 84 height 38
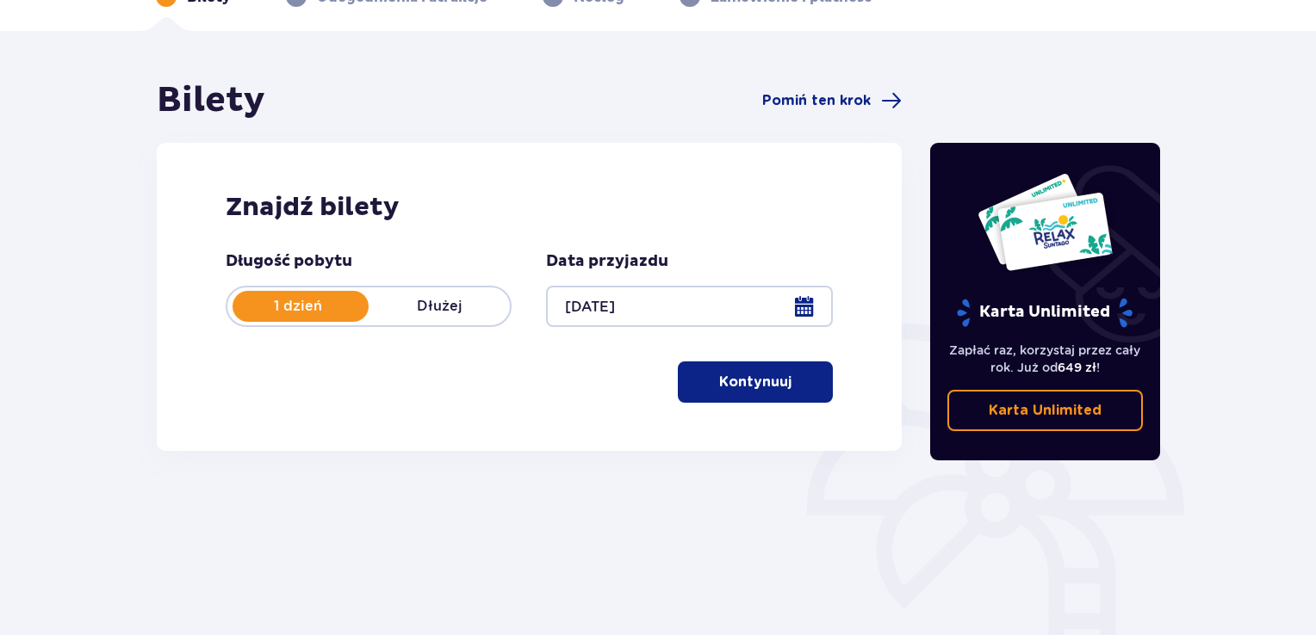
click at [647, 301] on div at bounding box center [689, 306] width 286 height 41
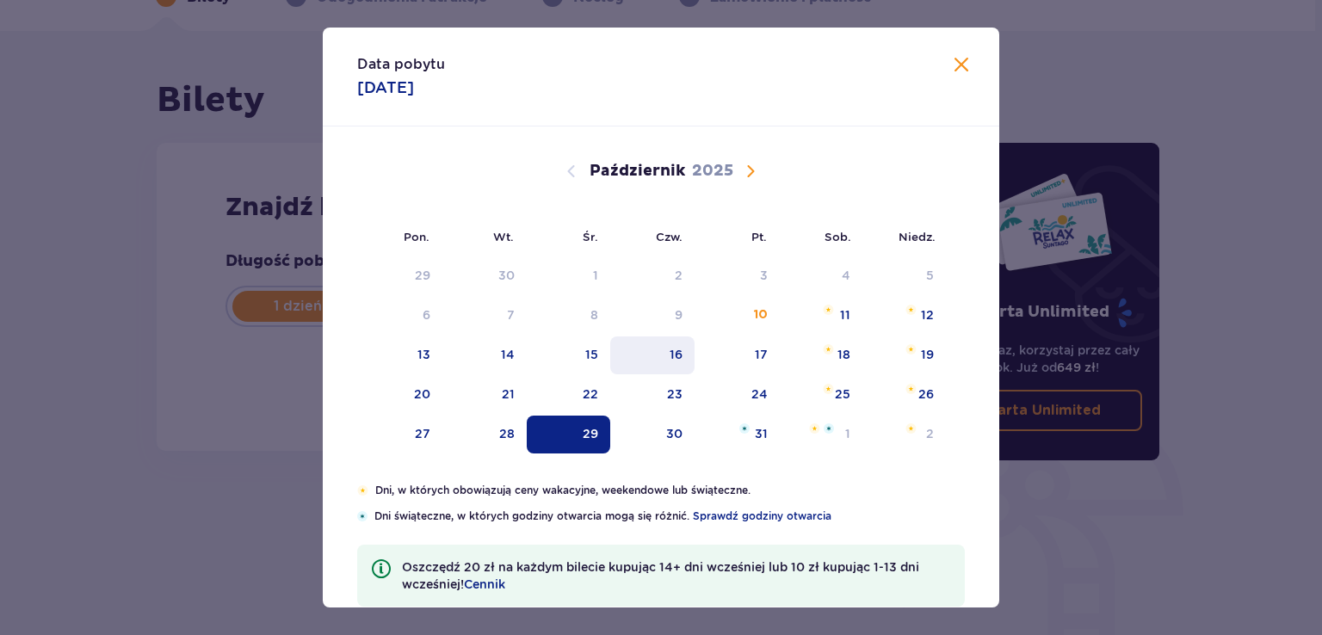
click at [621, 337] on div "16" at bounding box center [652, 356] width 85 height 38
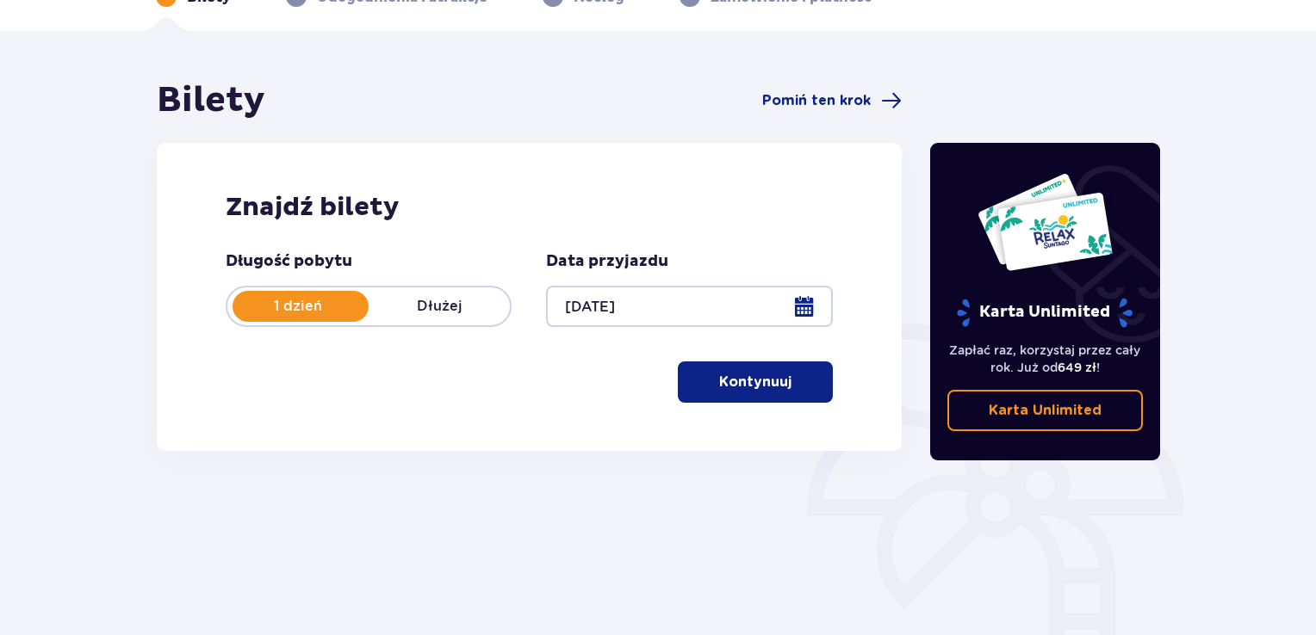
click at [647, 323] on div at bounding box center [689, 306] width 286 height 41
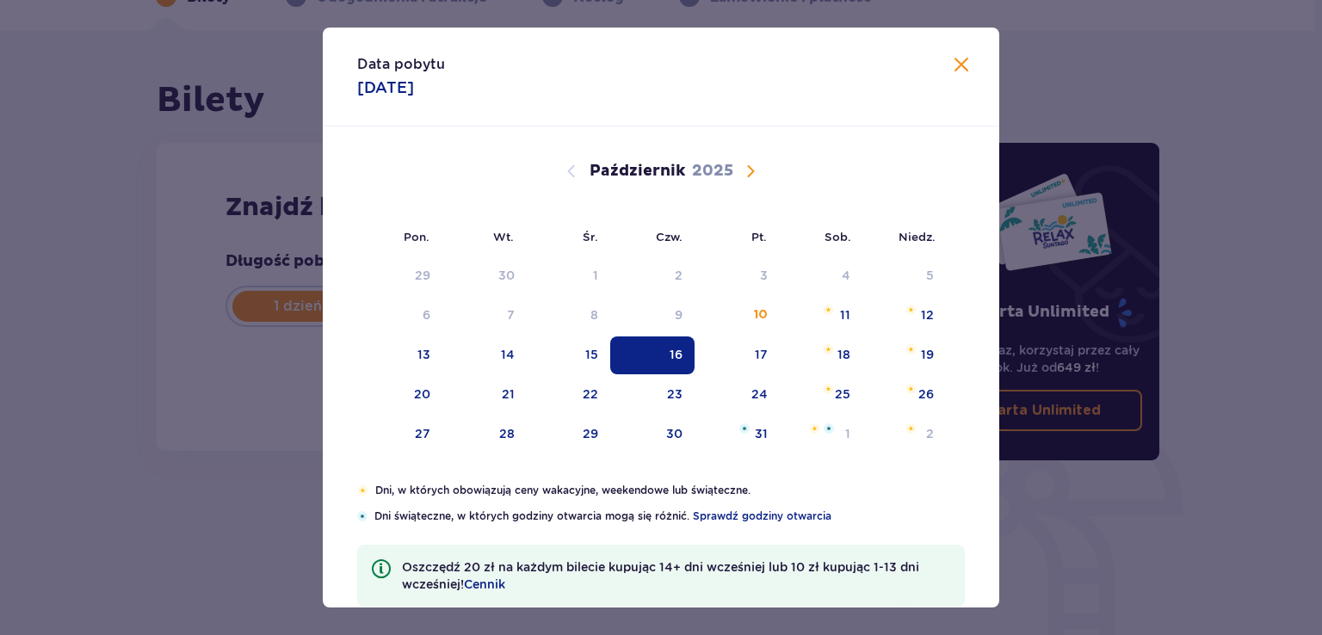
click at [747, 185] on div "Październik 2025" at bounding box center [661, 191] width 570 height 129
click at [747, 176] on span "Następny miesiąc" at bounding box center [750, 171] width 21 height 21
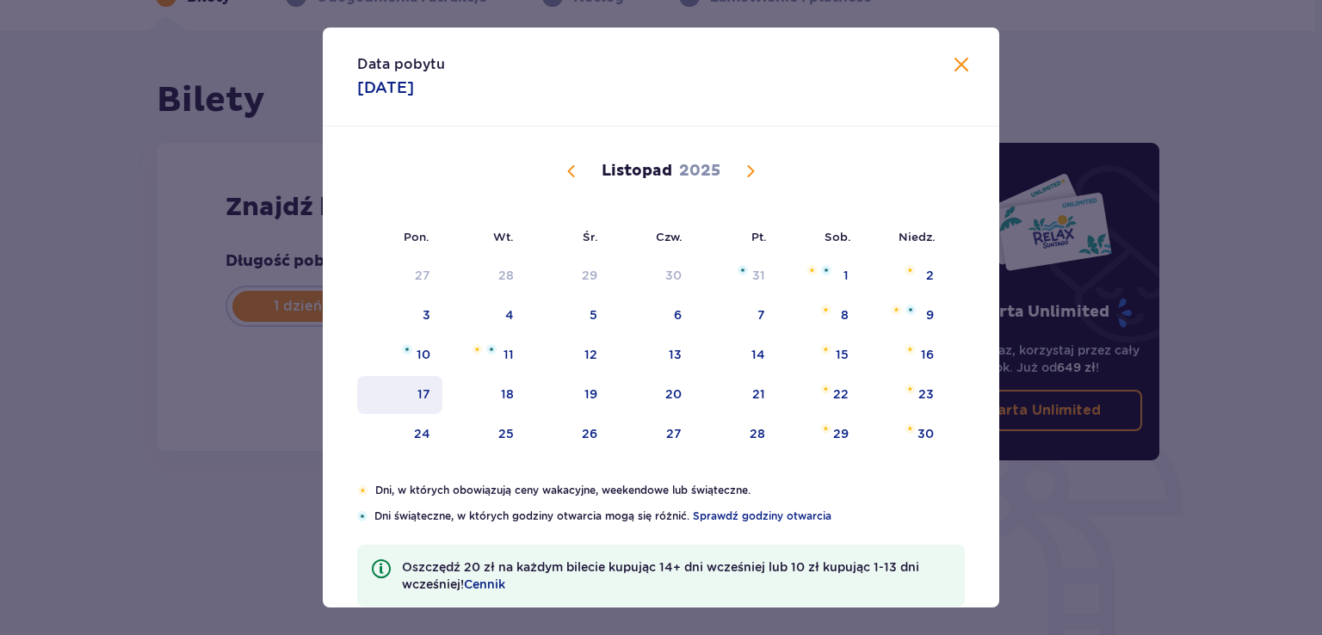
click at [399, 404] on div "17" at bounding box center [399, 395] width 85 height 38
type input "[DATE]"
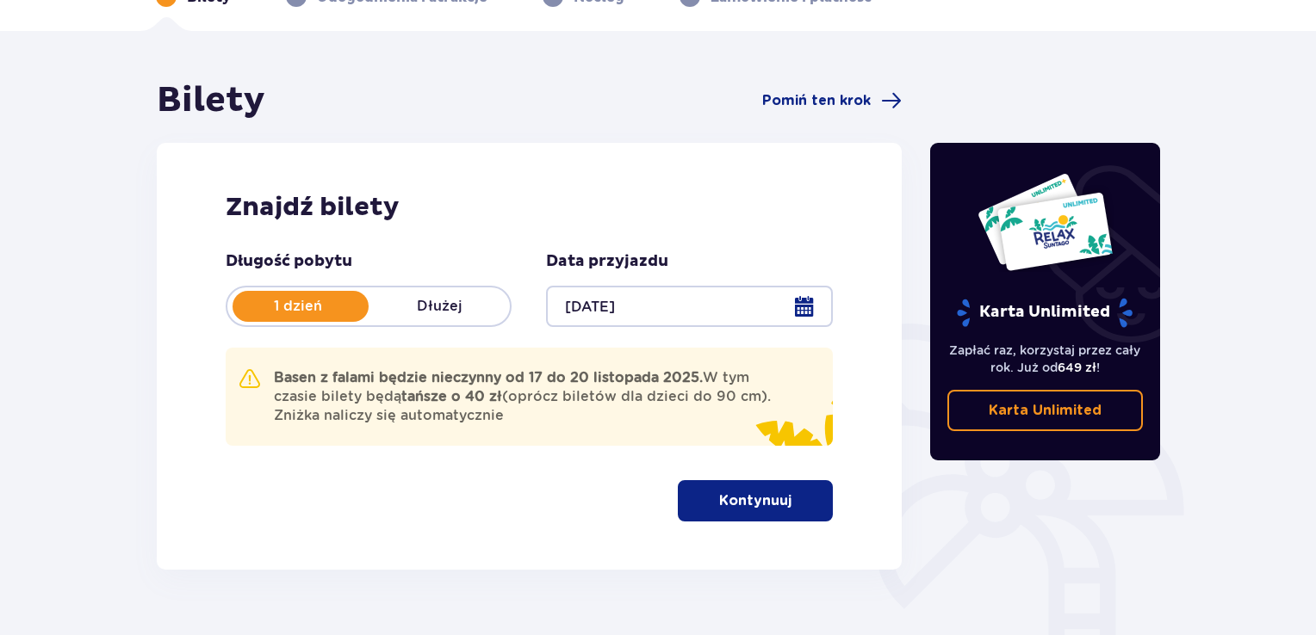
click at [719, 493] on p "Kontynuuj" at bounding box center [755, 501] width 72 height 19
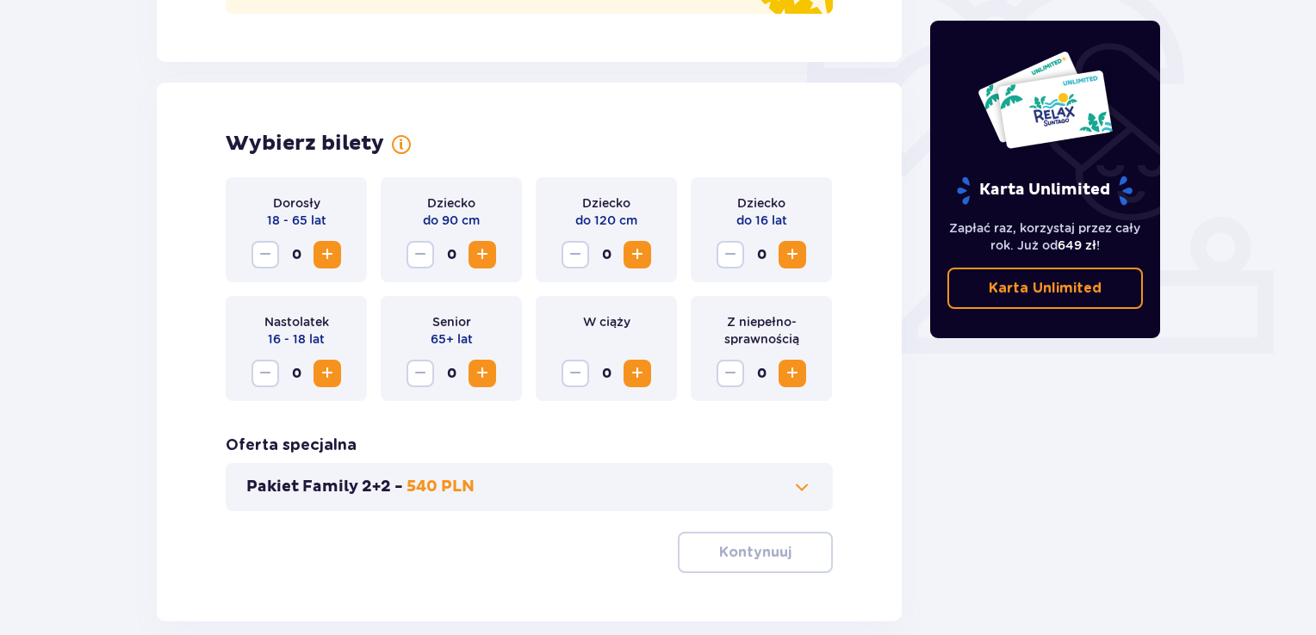
scroll to position [597, 0]
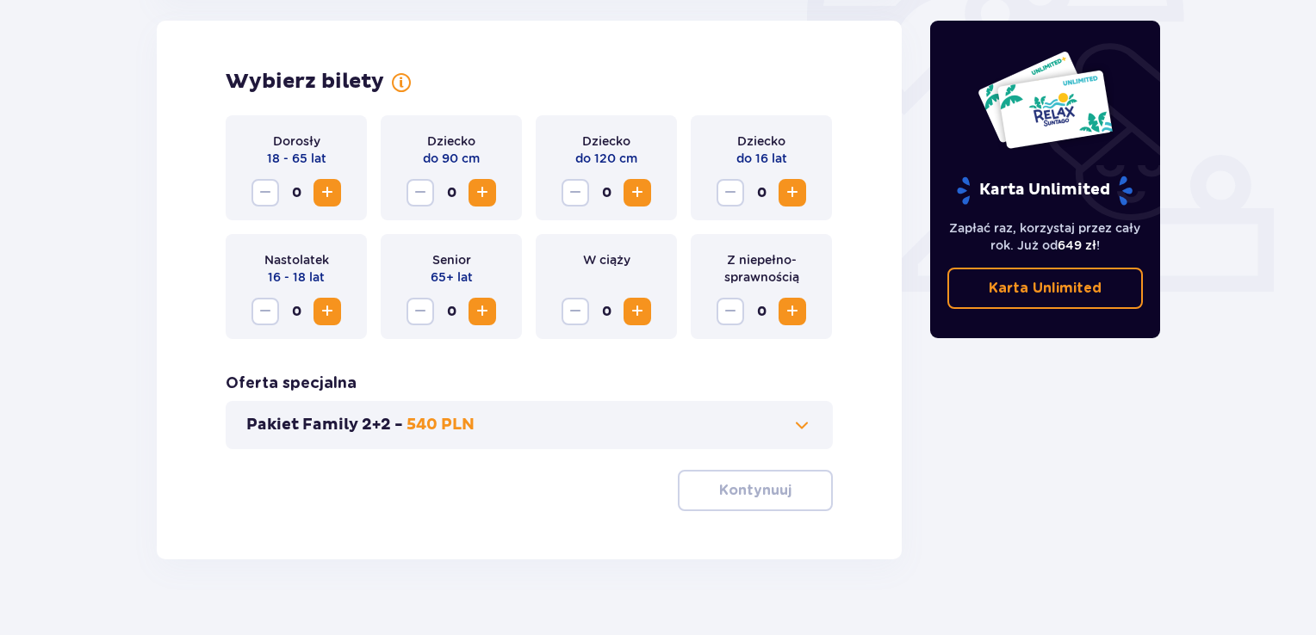
click at [782, 196] on span "Zwiększ" at bounding box center [792, 193] width 21 height 21
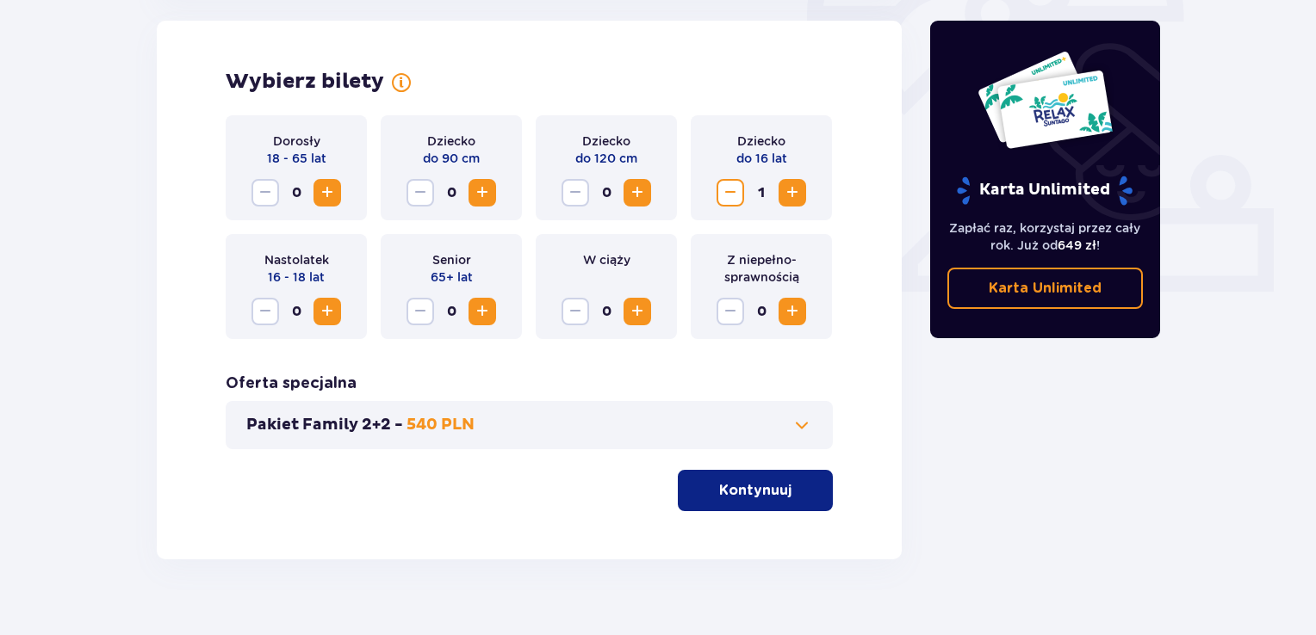
click at [738, 486] on p "Kontynuuj" at bounding box center [755, 490] width 72 height 19
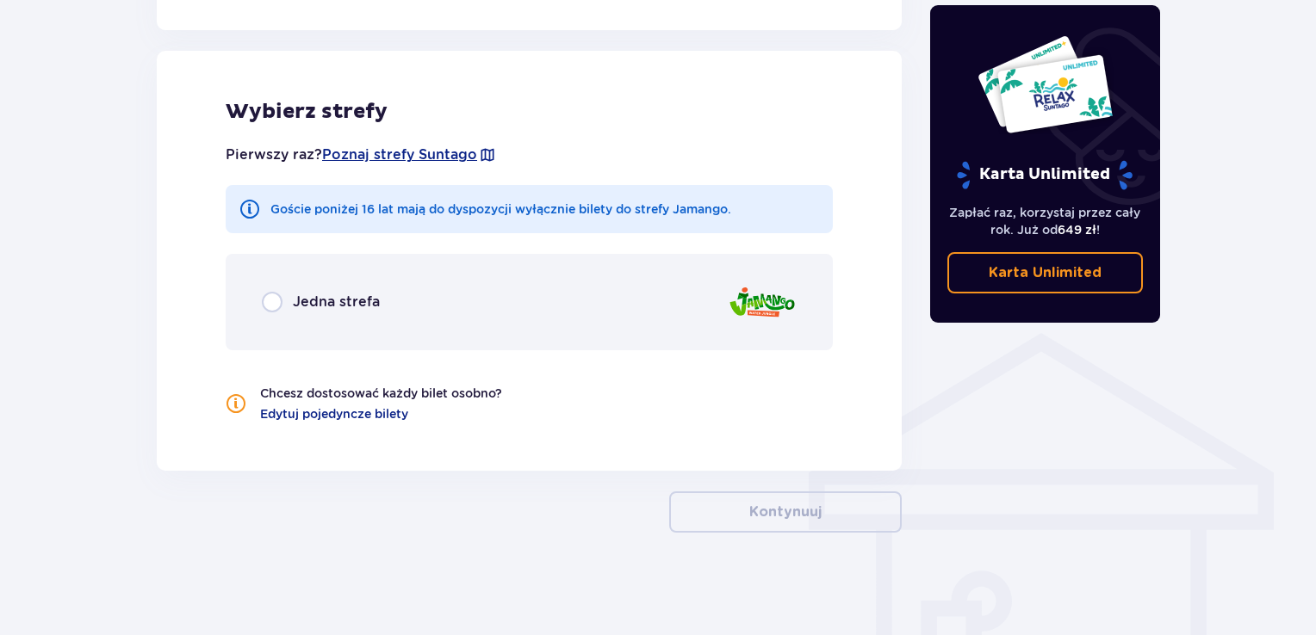
scroll to position [1066, 0]
click at [651, 268] on div "Jedna strefa" at bounding box center [529, 301] width 607 height 96
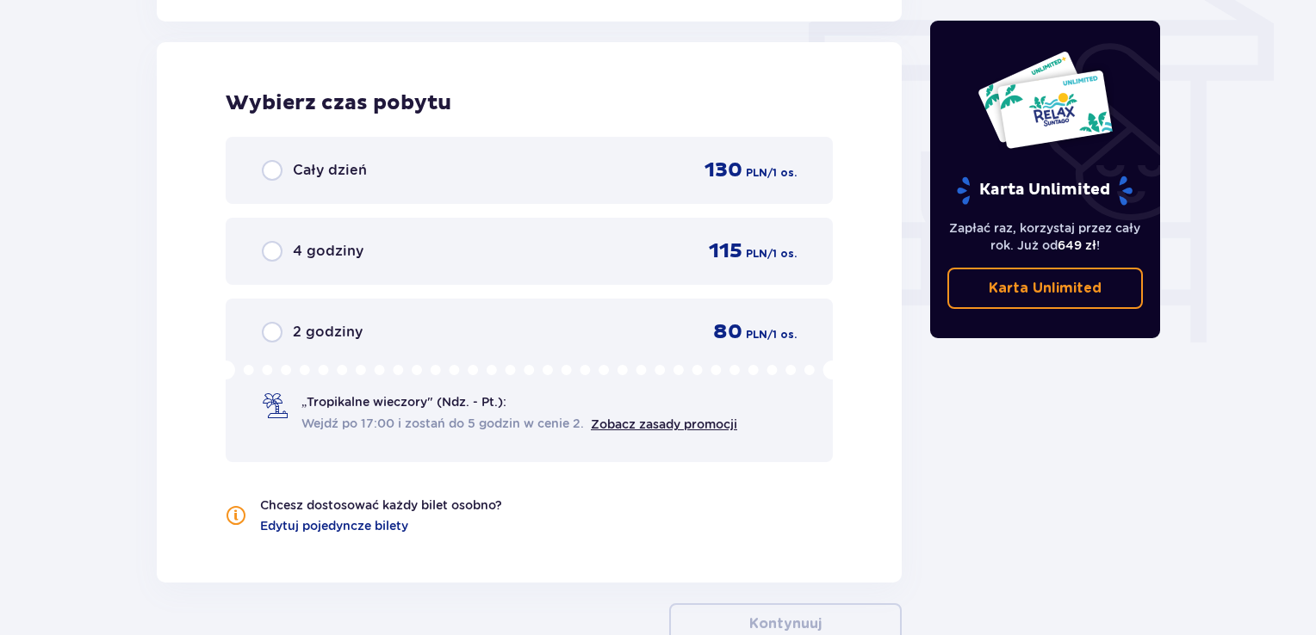
scroll to position [1515, 0]
click at [604, 176] on div "Cały dzień 130 PLN / 1 os." at bounding box center [529, 170] width 535 height 26
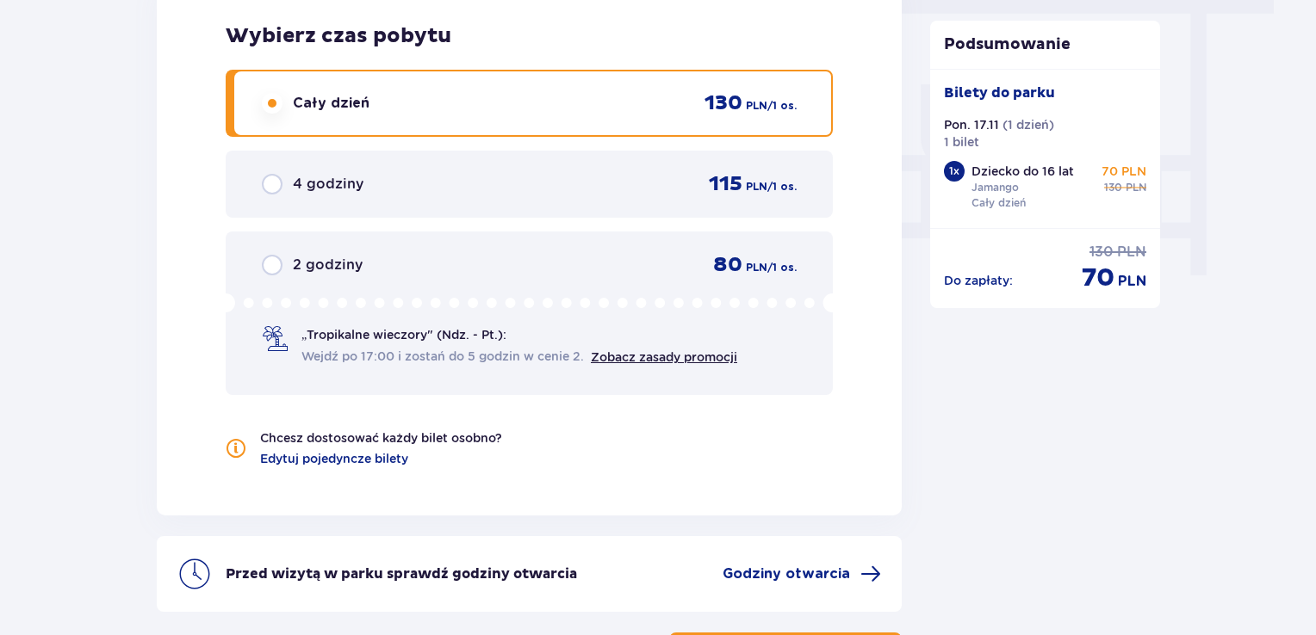
scroll to position [1722, 0]
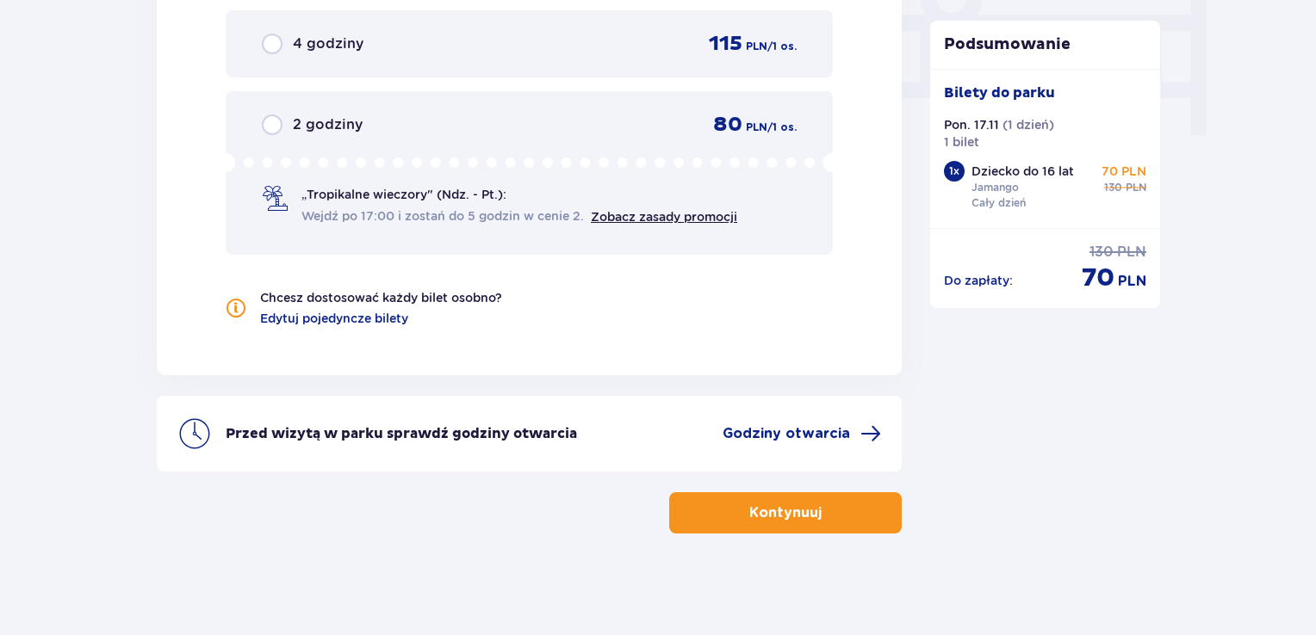
click at [823, 497] on button "Kontynuuj" at bounding box center [785, 512] width 232 height 41
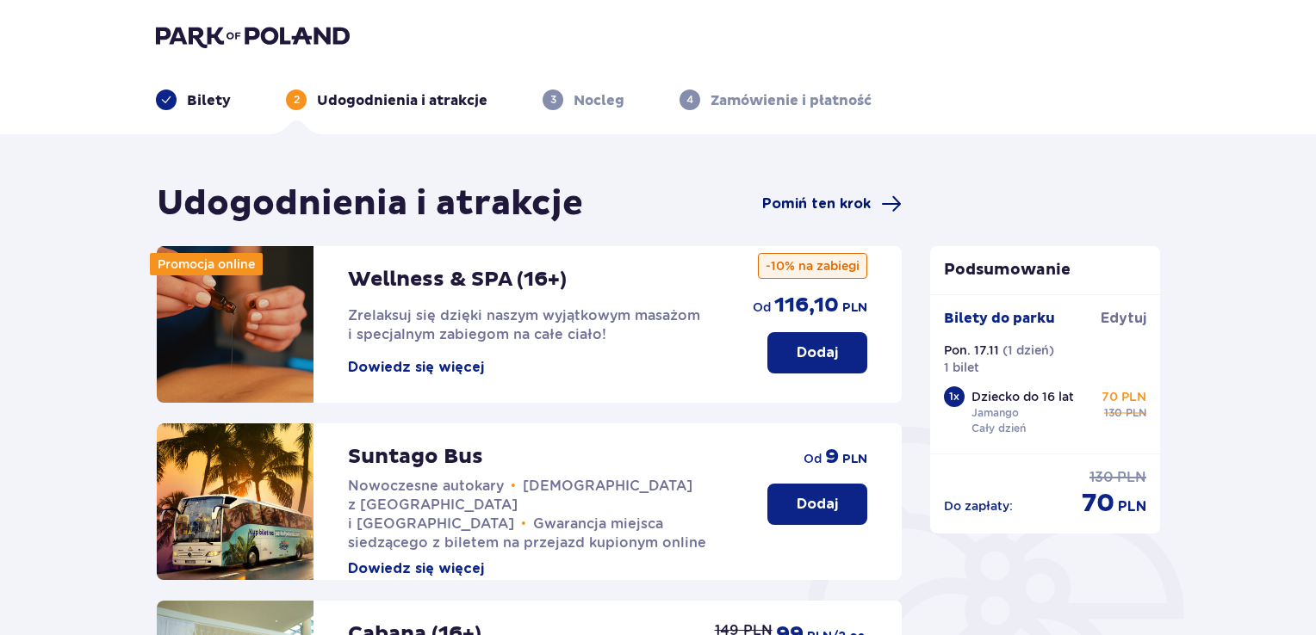
click at [809, 211] on span "Pomiń ten krok" at bounding box center [816, 204] width 108 height 19
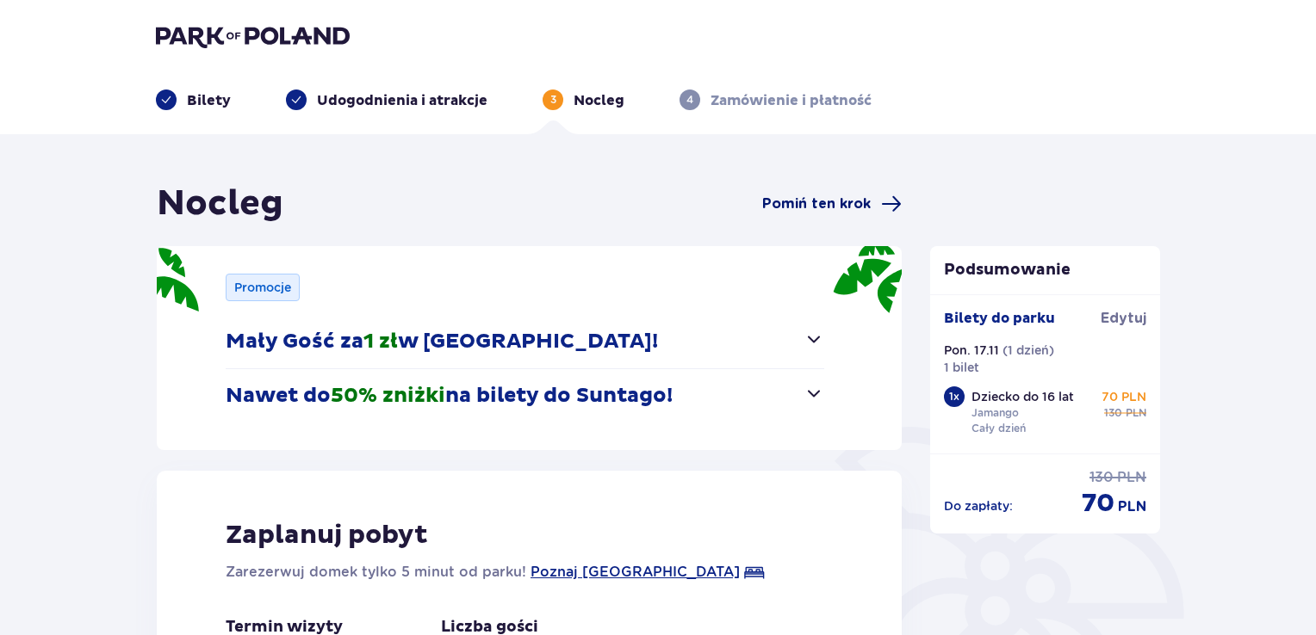
click at [809, 211] on span "Pomiń ten krok" at bounding box center [816, 204] width 108 height 19
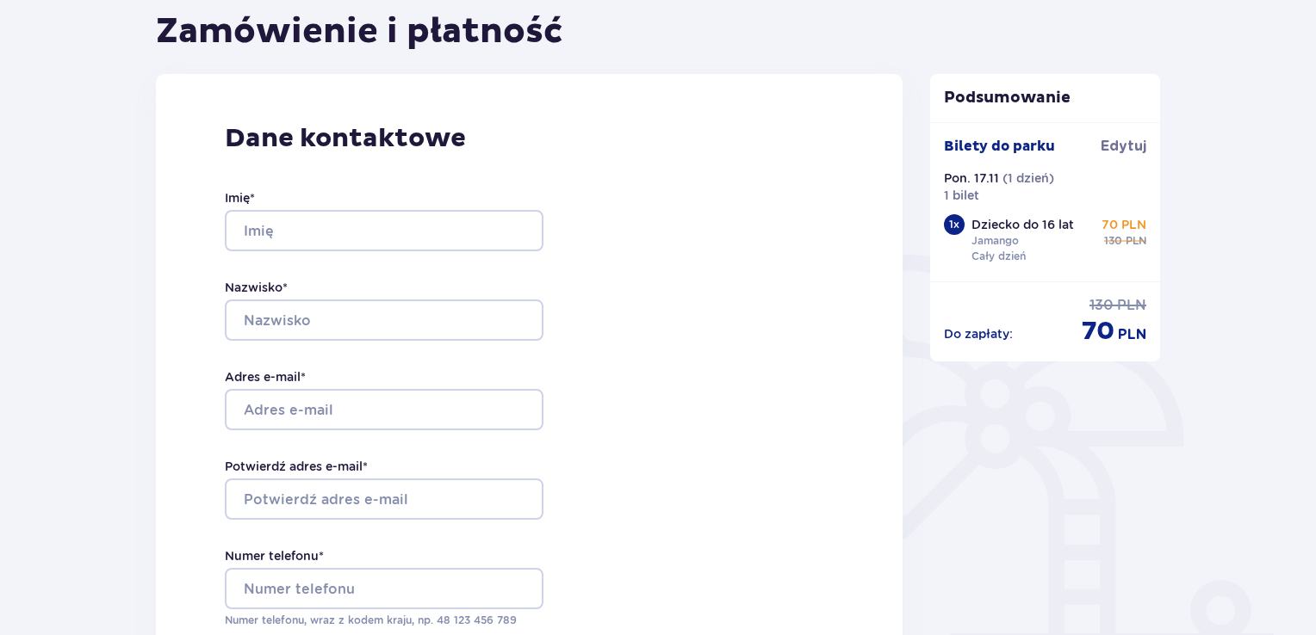
scroll to position [207, 0]
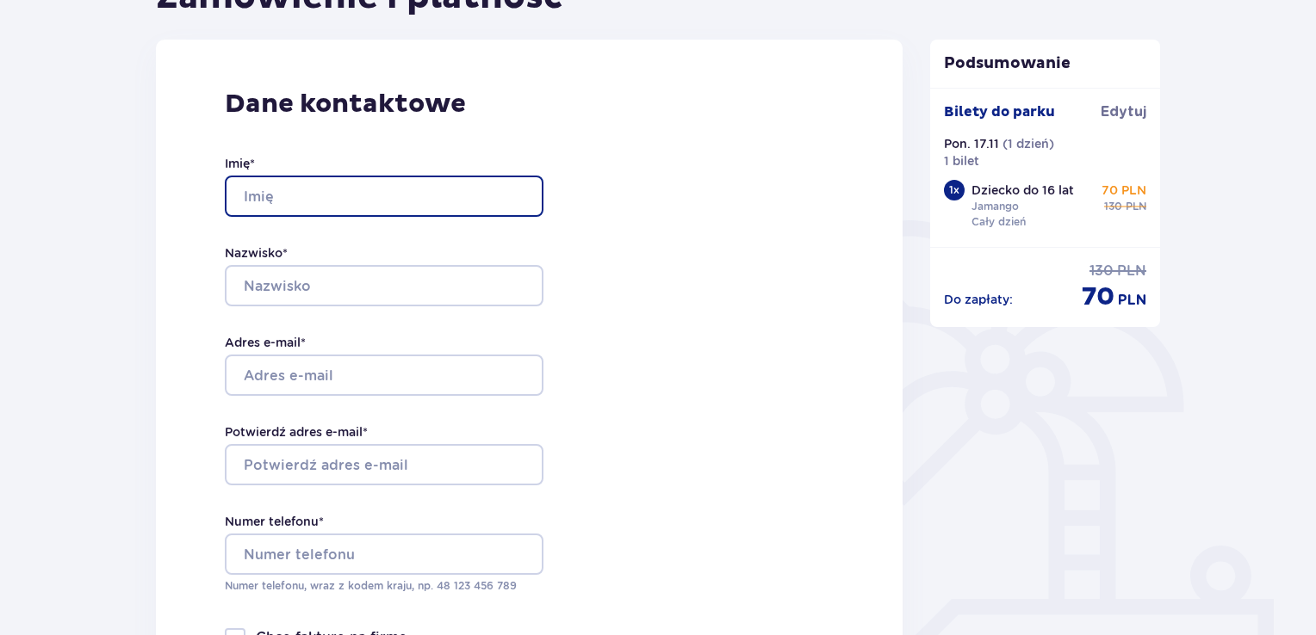
click at [485, 200] on input "Imię *" at bounding box center [384, 196] width 319 height 41
type input "Anna"
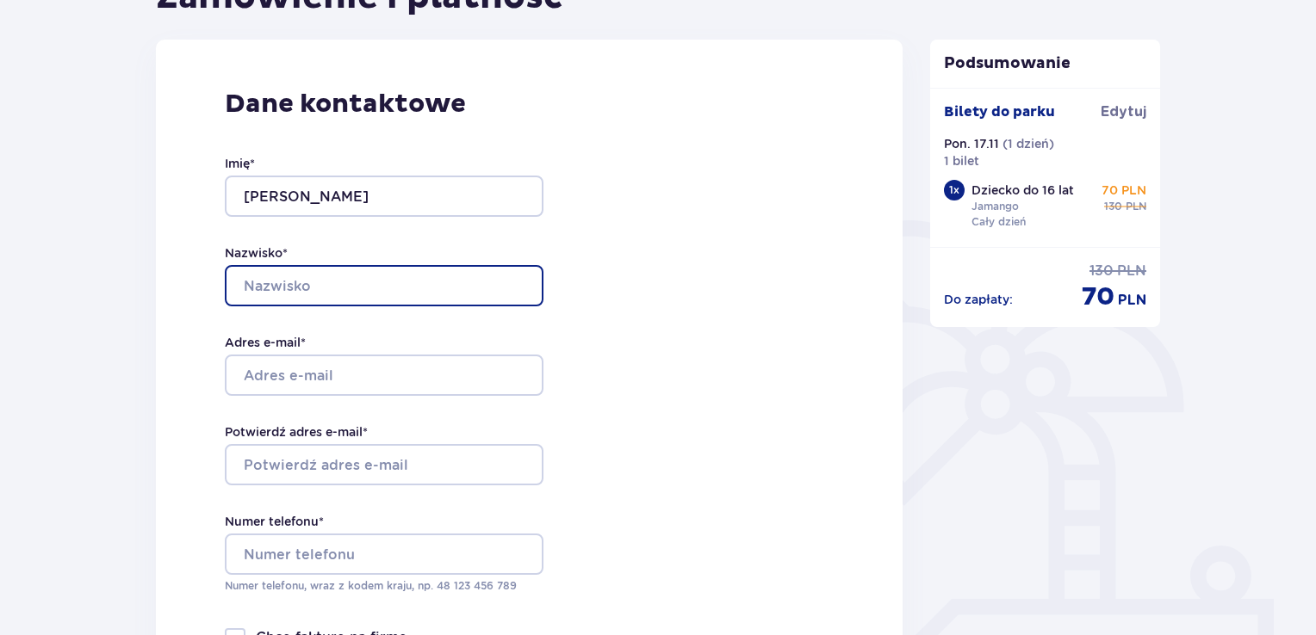
click at [457, 288] on input "Nazwisko *" at bounding box center [384, 285] width 319 height 41
type input "Naumiuk"
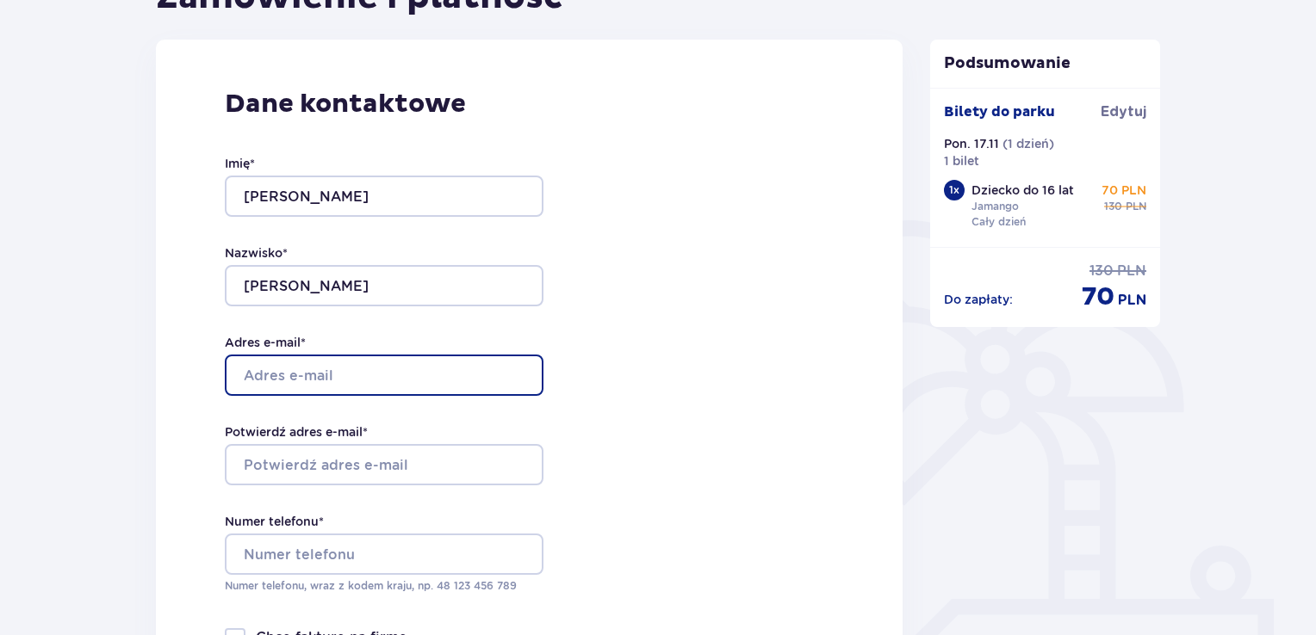
click at [302, 380] on input "Adres e-mail *" at bounding box center [384, 375] width 319 height 41
type input "annanaumiuk3@gmail.com"
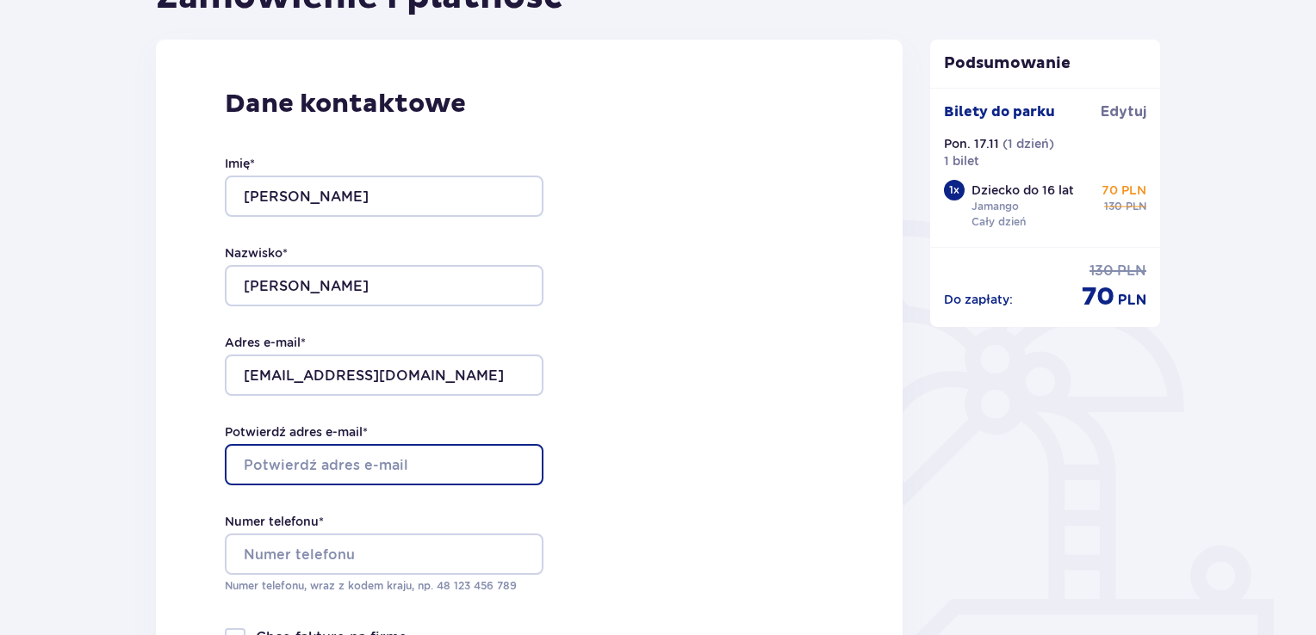
drag, startPoint x: 334, startPoint y: 486, endPoint x: 334, endPoint y: 464, distance: 21.5
click at [334, 464] on div "Imię * Anna Nazwisko * Naumiuk Adres e-mail * annanaumiuk3@gmail.com Potwierdź …" at bounding box center [384, 375] width 319 height 508
click at [334, 464] on input "Potwierdź adres e-mail *" at bounding box center [384, 464] width 319 height 41
type input "annanaumiuk3@gmail.com"
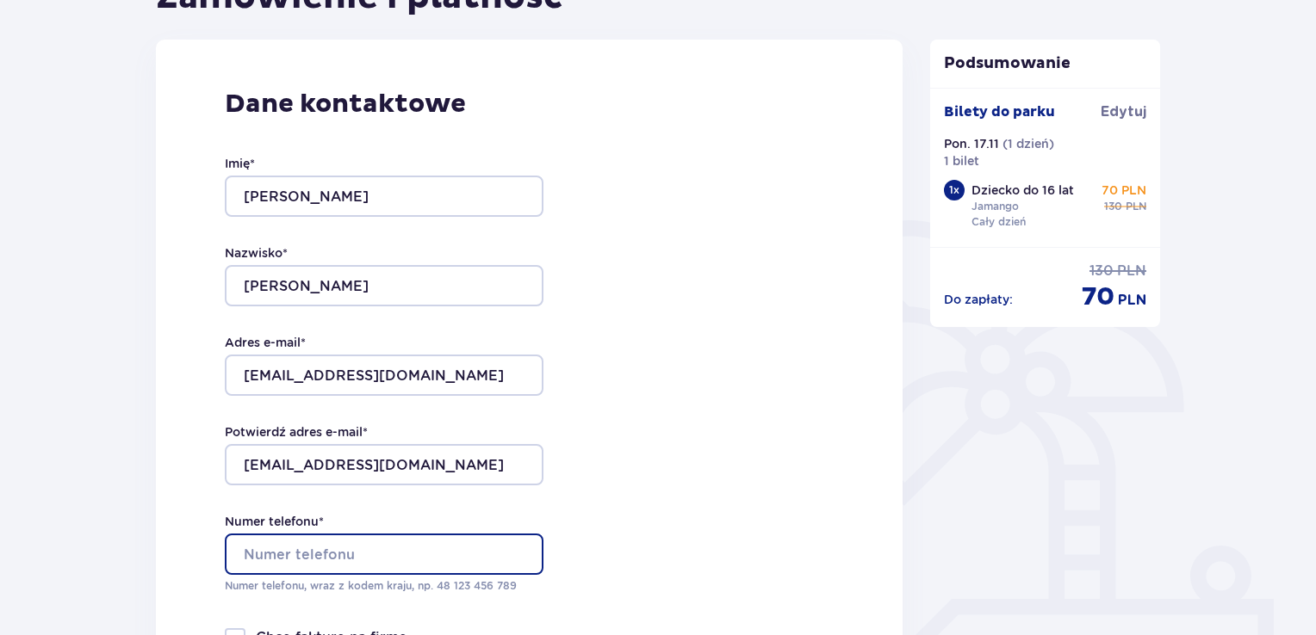
click at [320, 563] on input "Numer telefonu *" at bounding box center [384, 554] width 319 height 41
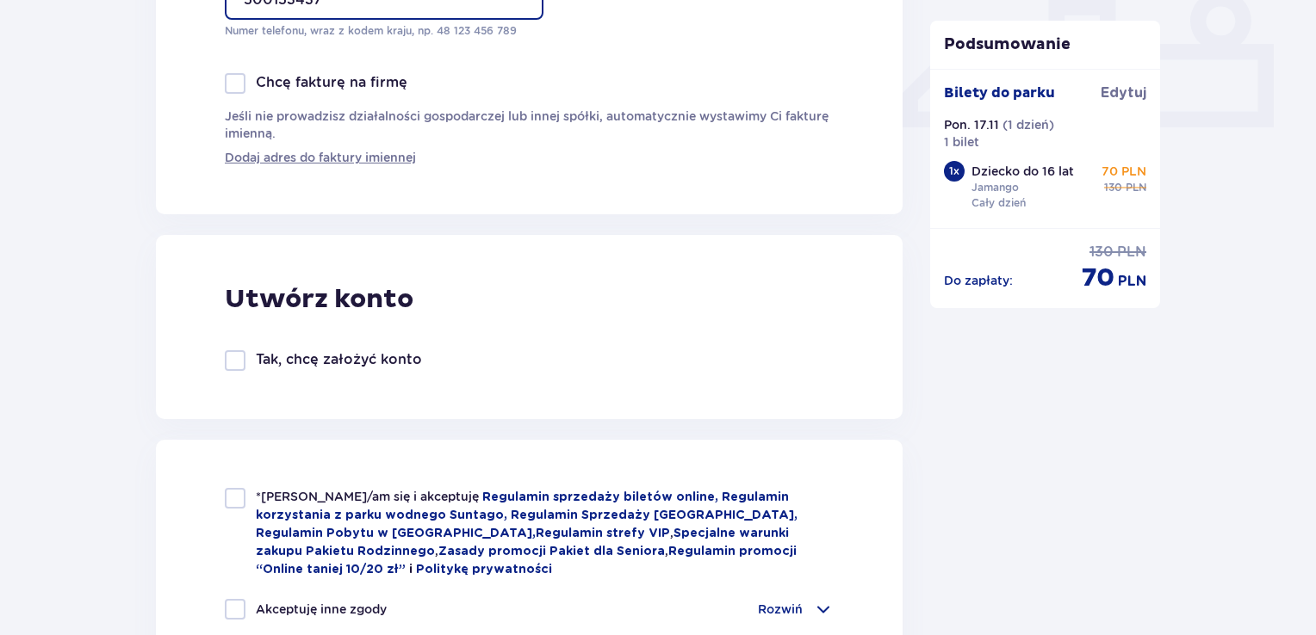
type input "500153437"
click at [221, 545] on div "*Zapoznałem/am się i akceptuję Regulamin sprzedaży biletów online, Regulamin ko…" at bounding box center [529, 605] width 746 height 330
click at [234, 509] on div "*Zapoznałem/am się i akceptuję Regulamin sprzedaży biletów online, Regulamin ko…" at bounding box center [529, 533] width 609 height 90
checkbox input "true"
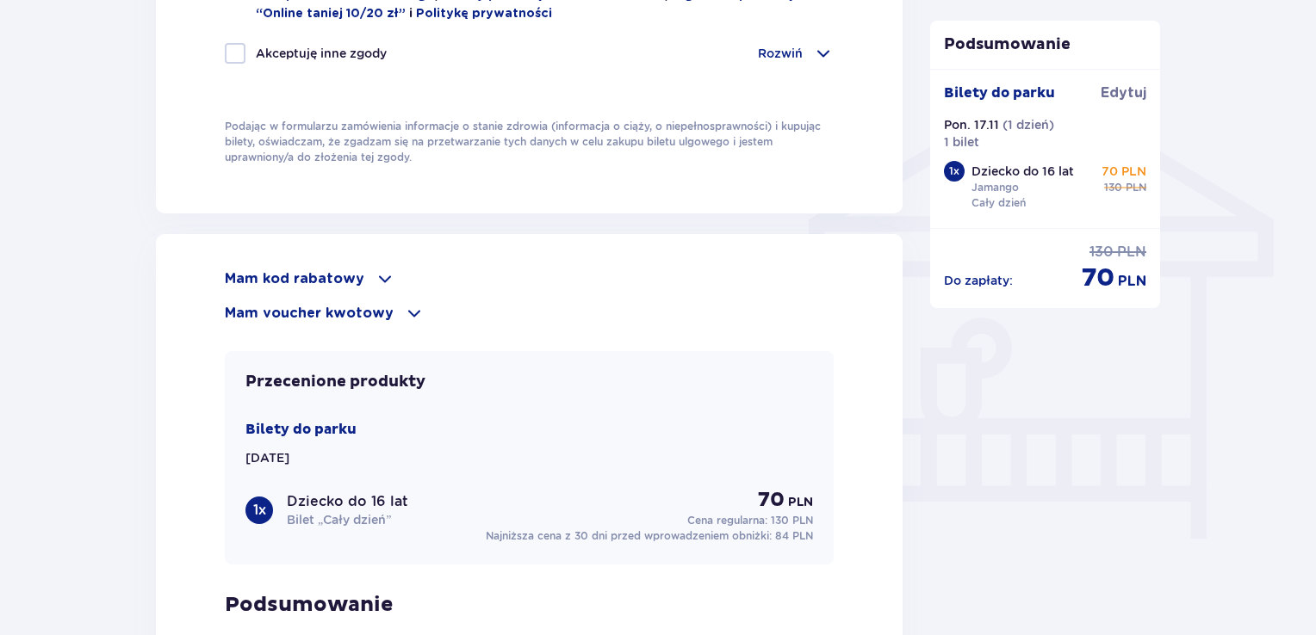
click at [232, 43] on div at bounding box center [235, 53] width 21 height 21
checkbox input "true"
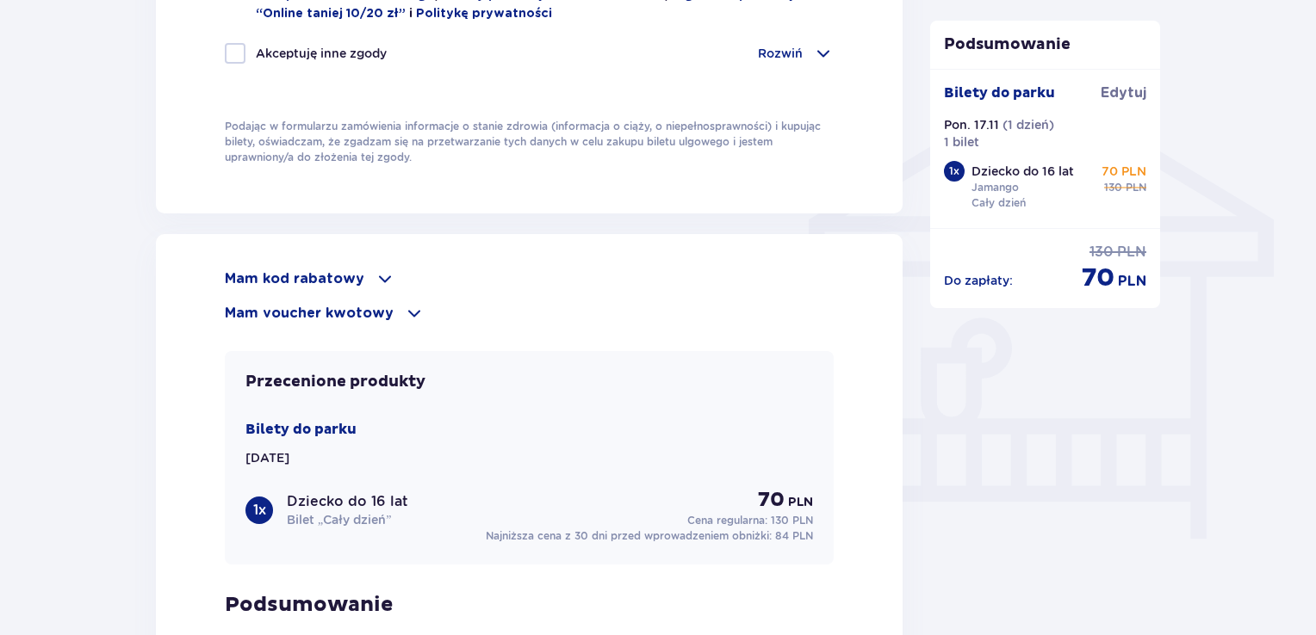
checkbox input "true"
click at [330, 269] on p "Mam kod rabatowy" at bounding box center [294, 278] width 139 height 19
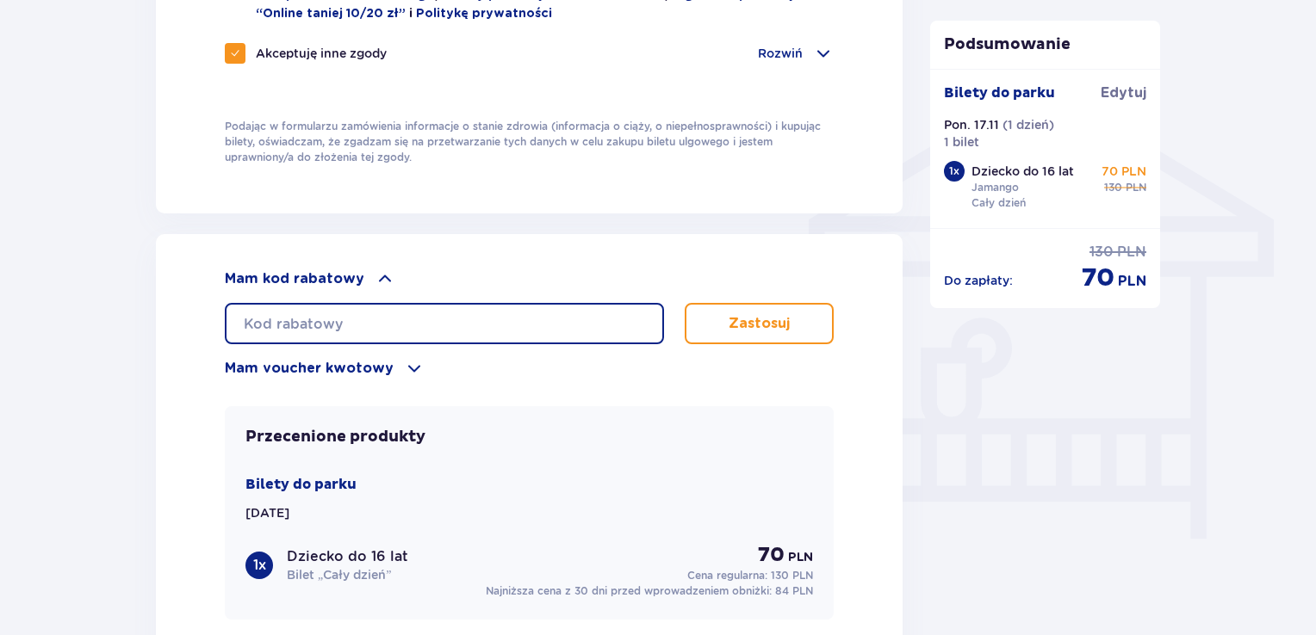
click at [341, 329] on input "text" at bounding box center [444, 323] width 439 height 41
type input "LDD86Z6Z1AWJFP"
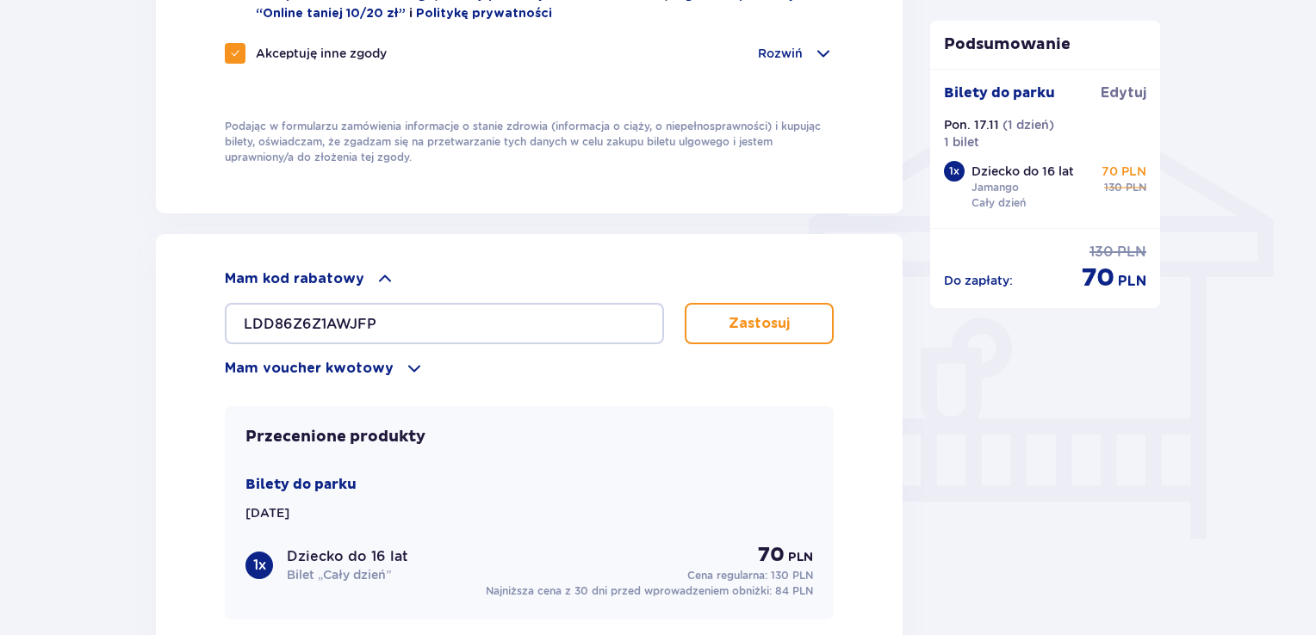
click at [765, 330] on button "Zastosuj" at bounding box center [758, 323] width 149 height 41
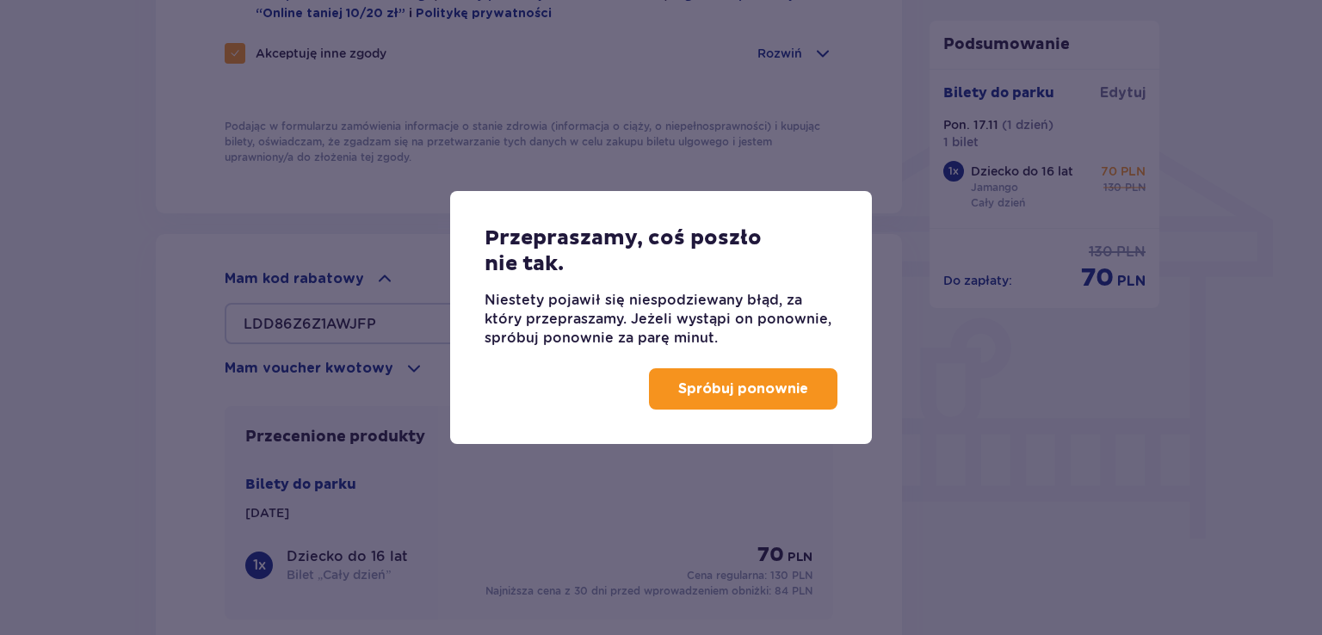
click at [736, 375] on button "Spróbuj ponownie" at bounding box center [743, 388] width 189 height 41
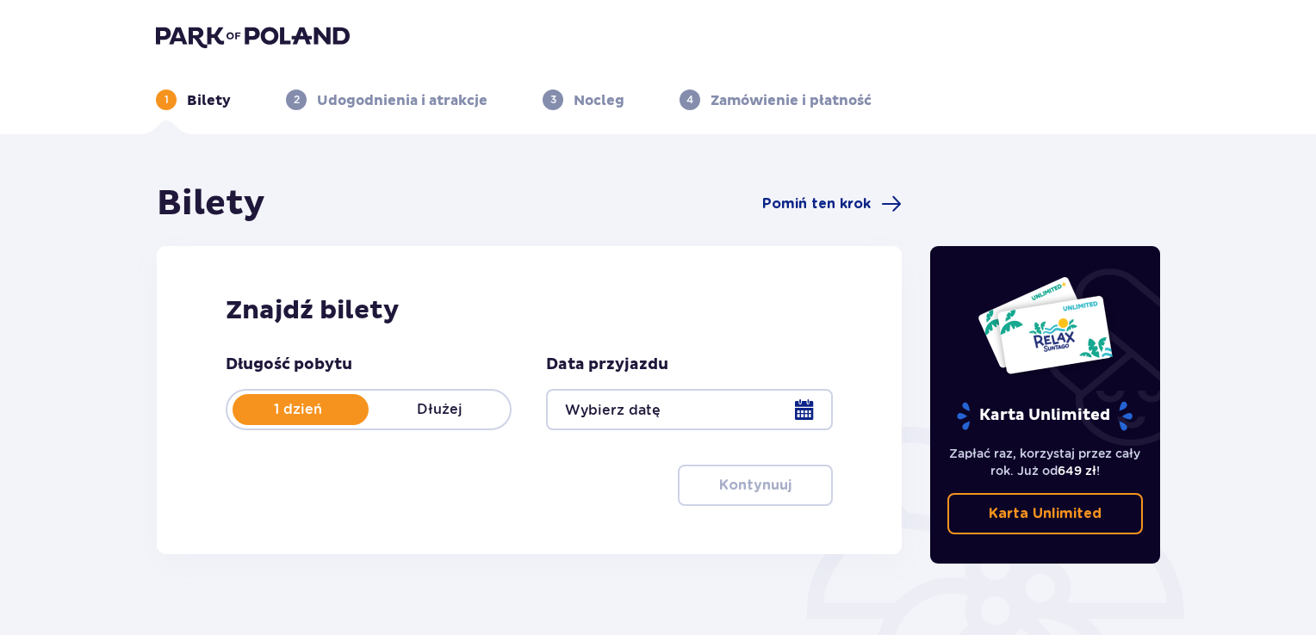
click at [1144, 67] on div "1 Bilety 2 Udogodnienia i atrakcje 3 Nocleg 4 Zamówienie i płatność" at bounding box center [657, 79] width 1031 height 62
